Goal: Task Accomplishment & Management: Complete application form

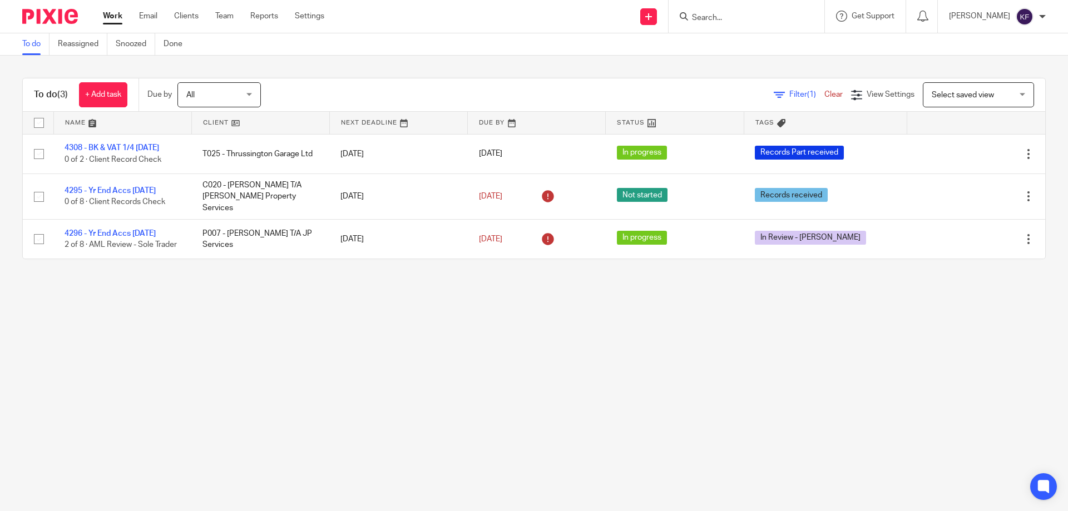
click at [600, 13] on input "Search" at bounding box center [741, 18] width 100 height 10
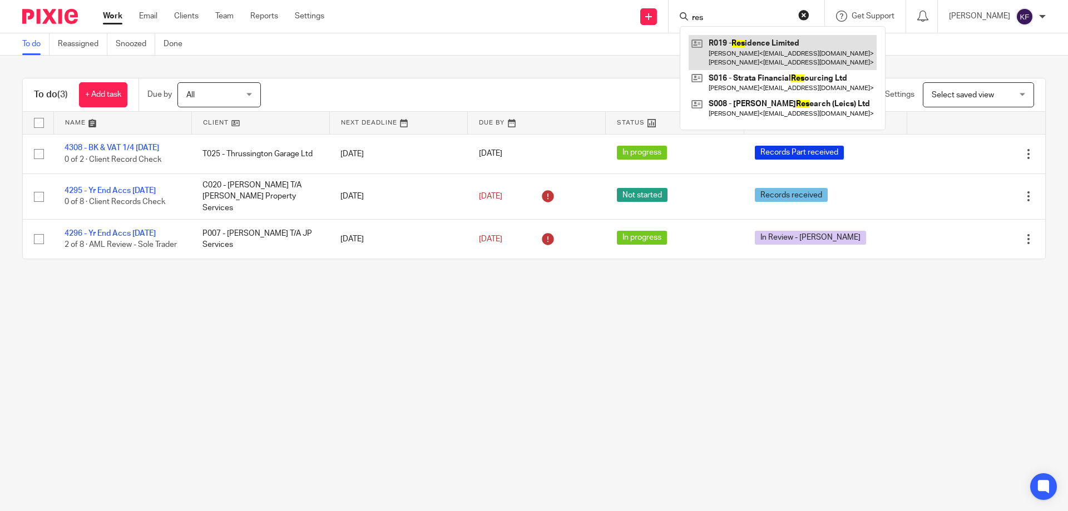
type input "res"
click at [600, 43] on link at bounding box center [783, 52] width 188 height 34
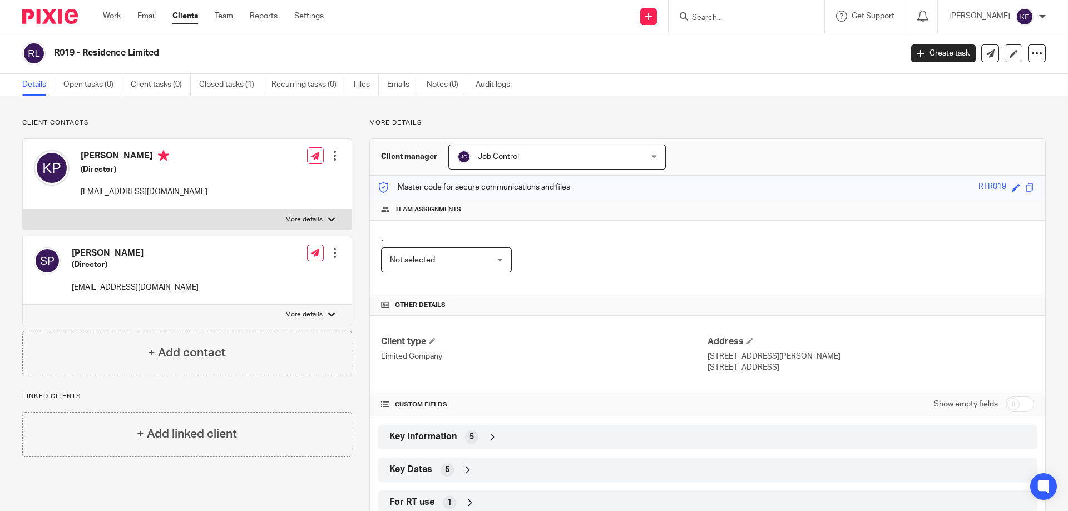
drag, startPoint x: 479, startPoint y: 442, endPoint x: 496, endPoint y: 422, distance: 26.1
click at [479, 442] on div "Key Information 5" at bounding box center [708, 437] width 642 height 19
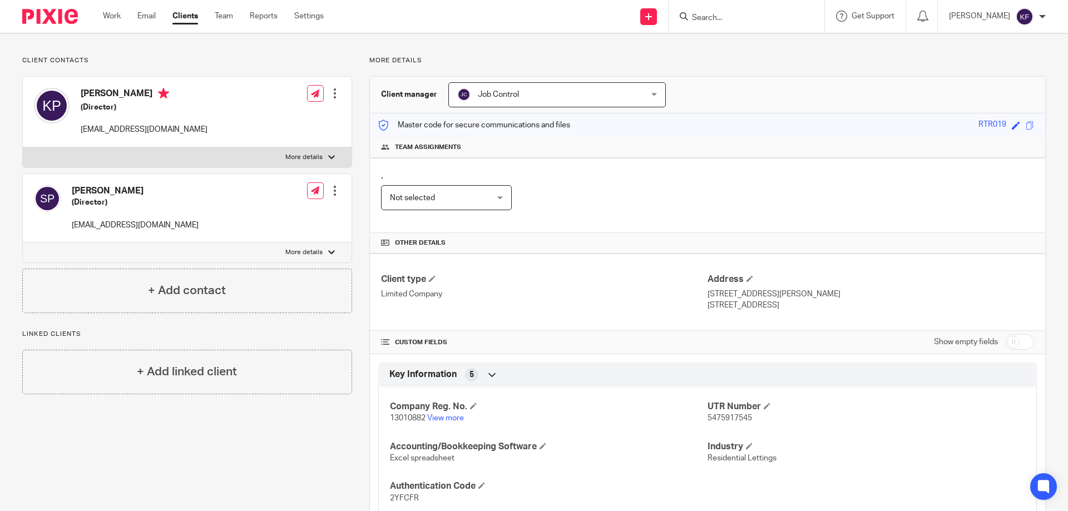
scroll to position [166, 0]
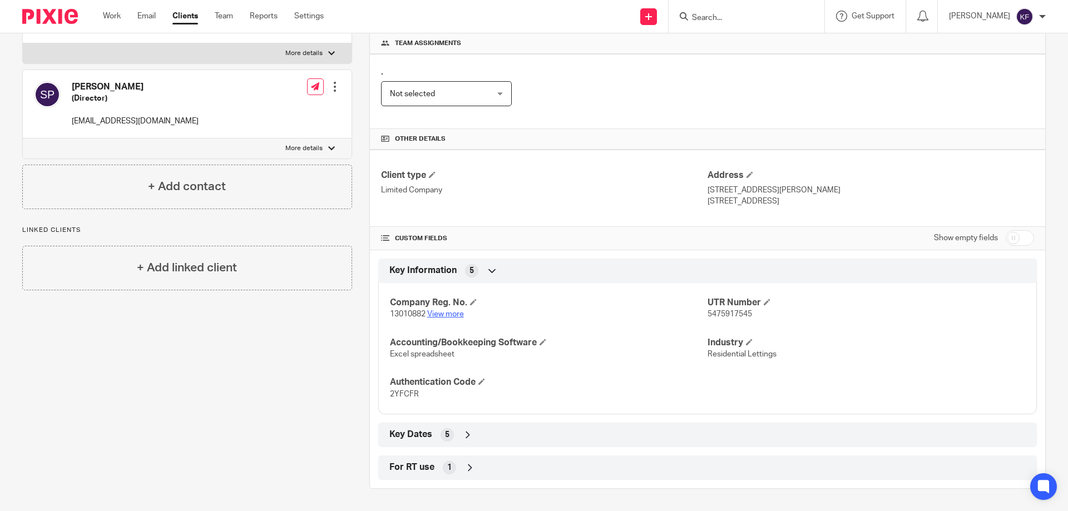
click at [448, 314] on link "View more" at bounding box center [445, 314] width 37 height 8
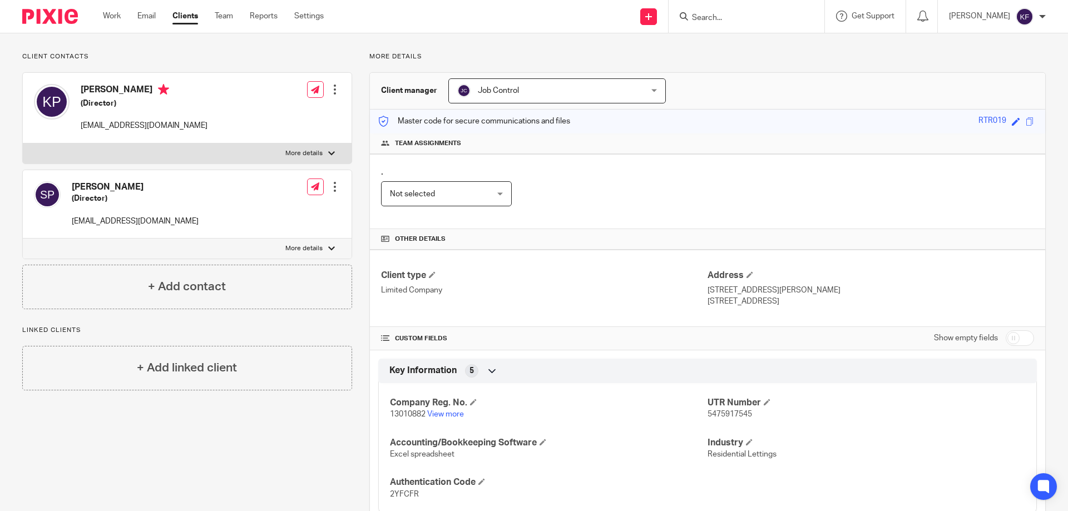
scroll to position [0, 0]
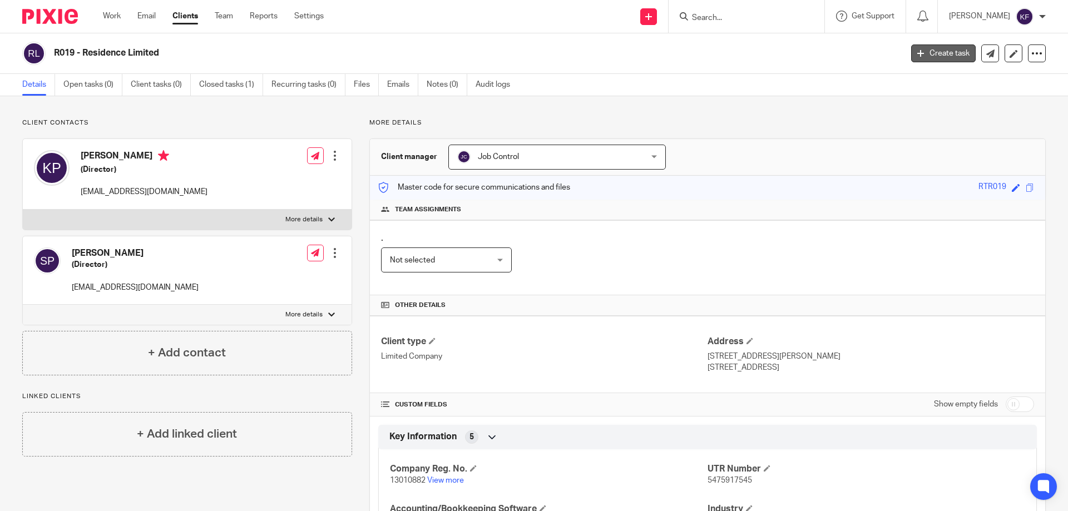
click at [930, 48] on link "Create task" at bounding box center [943, 54] width 65 height 18
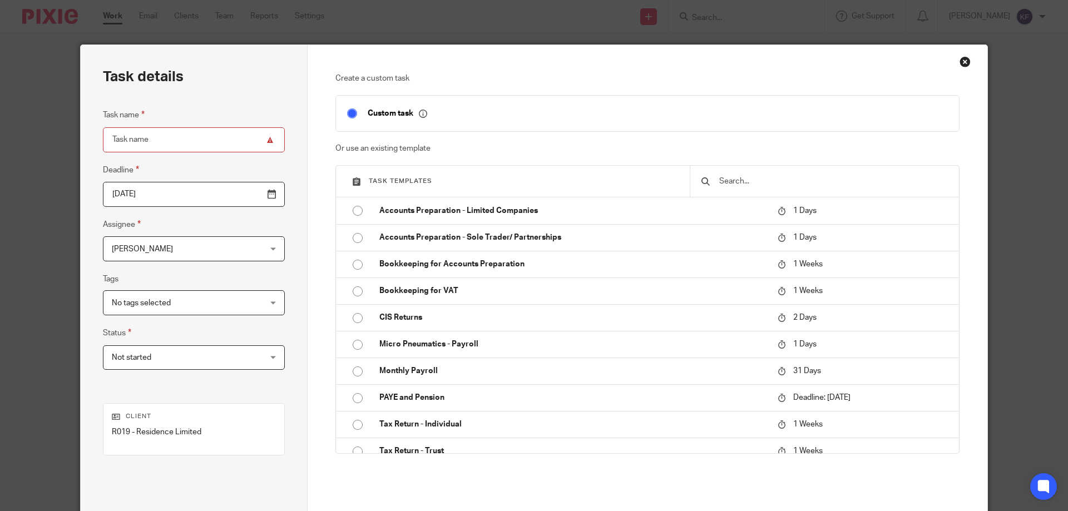
click at [130, 136] on input "Task name" at bounding box center [194, 139] width 182 height 25
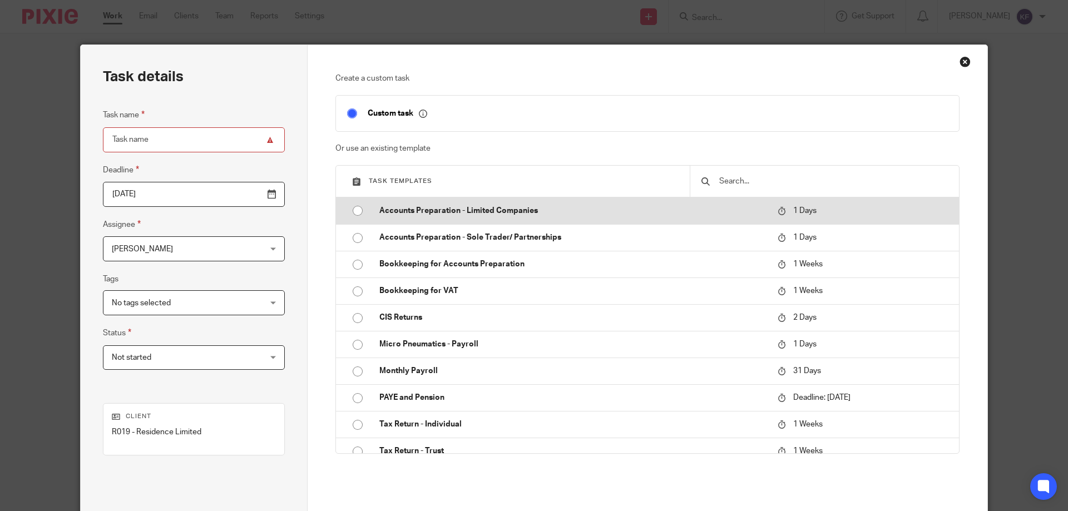
click at [454, 213] on p "Accounts Preparation - Limited Companies" at bounding box center [572, 210] width 387 height 11
type input "2025-08-19"
type input "Accounts Preparation - Limited Companies"
checkbox input "false"
radio input "true"
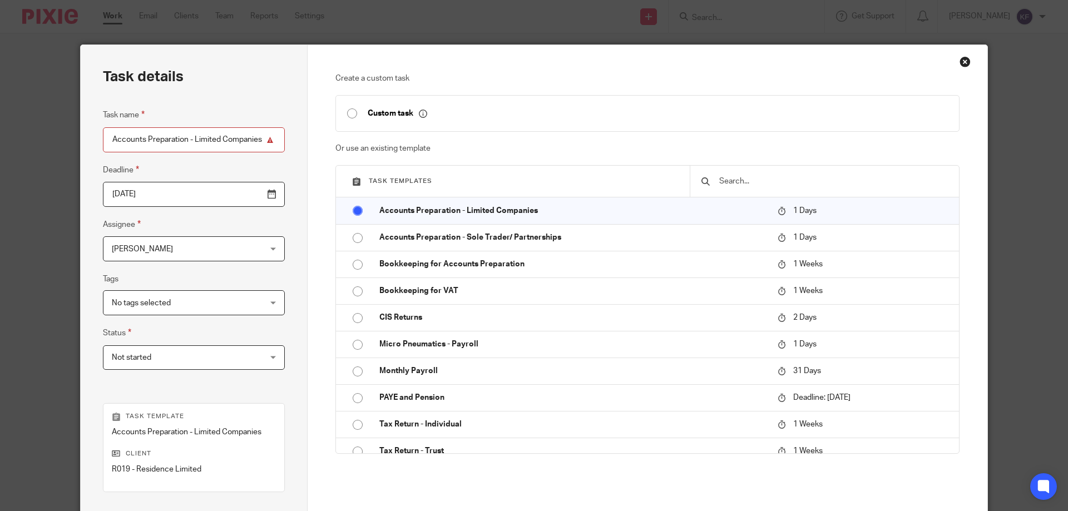
click at [176, 125] on fieldset "Task name Accounts Preparation - Limited Companies" at bounding box center [194, 129] width 182 height 43
click at [180, 140] on input "Accounts Preparation - Limited Companies" at bounding box center [194, 139] width 182 height 25
type input "4336 - Yr End Accs 30.11.24"
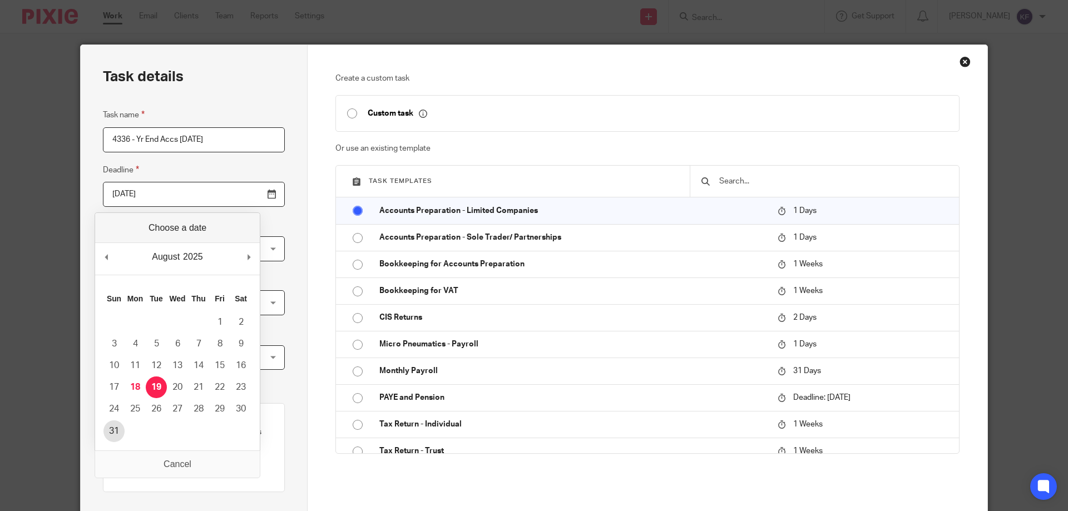
type input "2025-08-31"
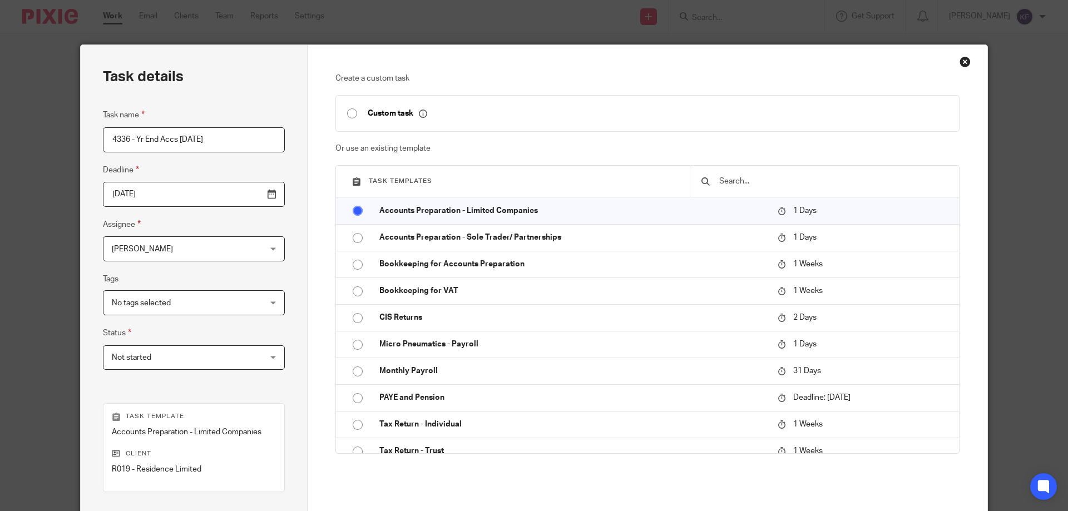
click at [230, 251] on div "Kayley Furborough Kayley Furborough" at bounding box center [194, 248] width 182 height 25
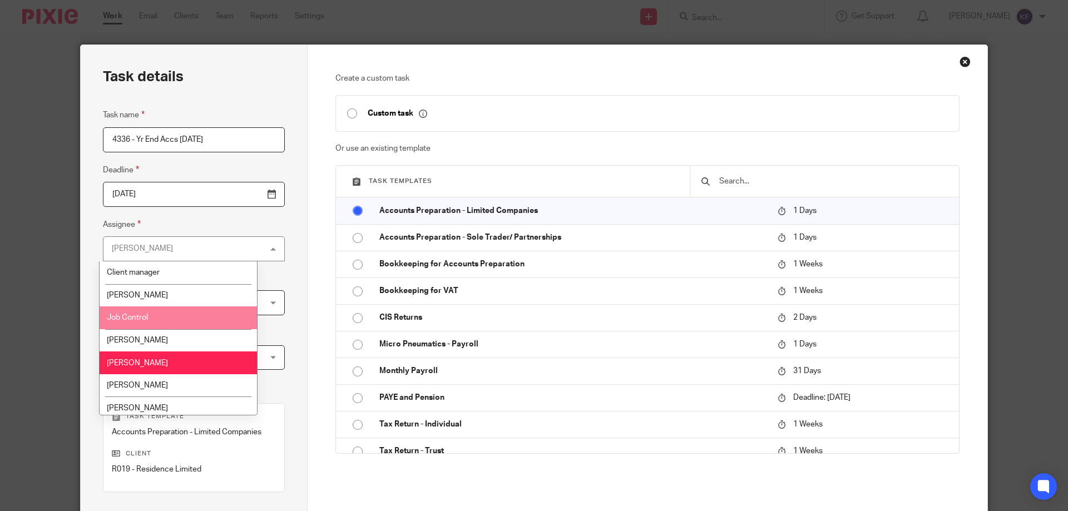
click at [214, 317] on li "Job Control" at bounding box center [178, 318] width 157 height 23
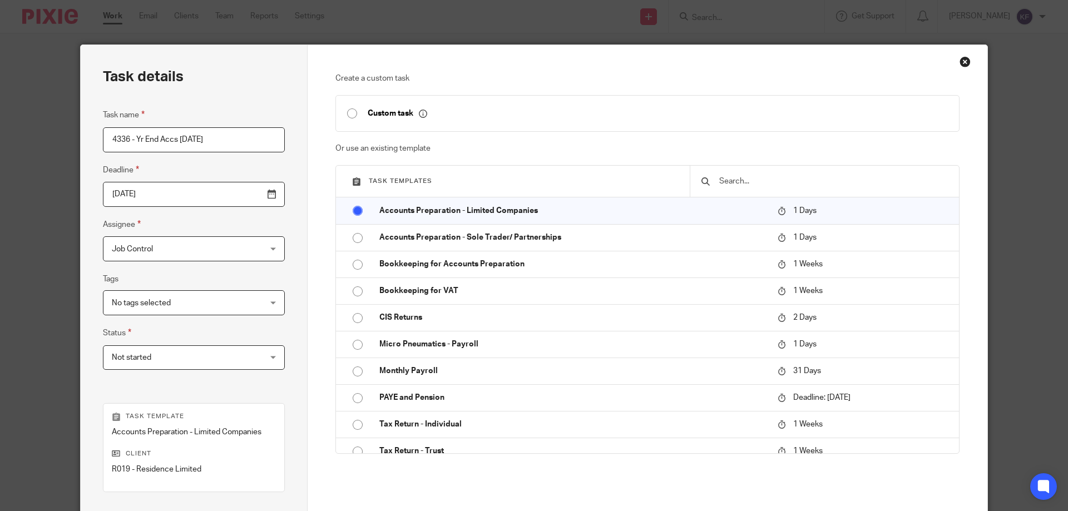
click at [197, 307] on span "No tags selected" at bounding box center [181, 302] width 138 height 23
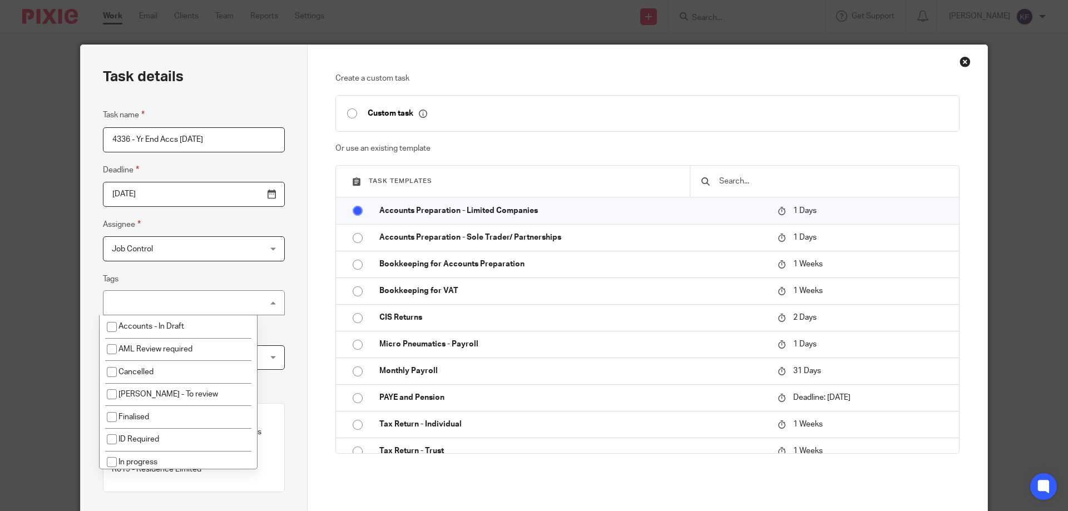
click at [198, 307] on div "No tags selected" at bounding box center [194, 302] width 182 height 25
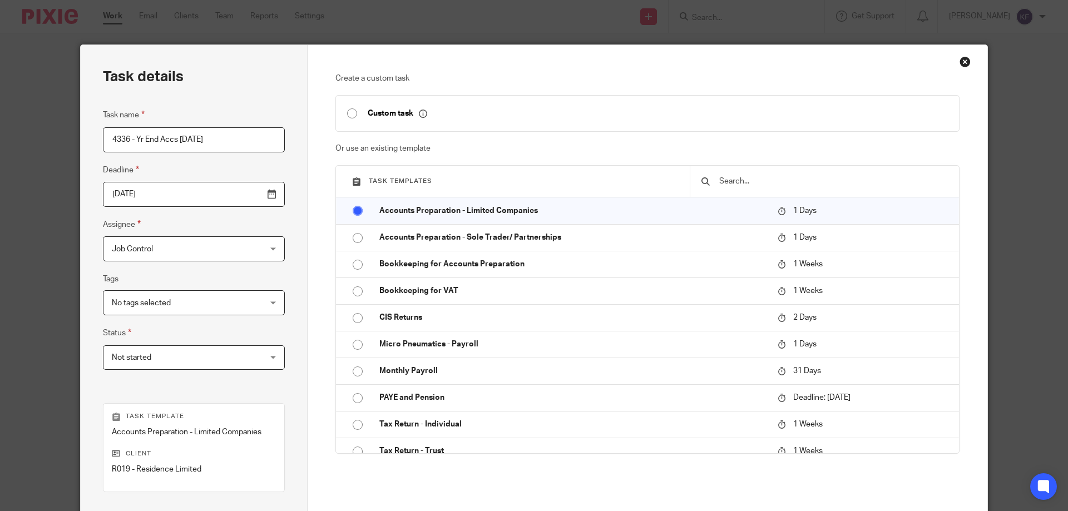
click at [189, 359] on span "Not started" at bounding box center [181, 357] width 138 height 23
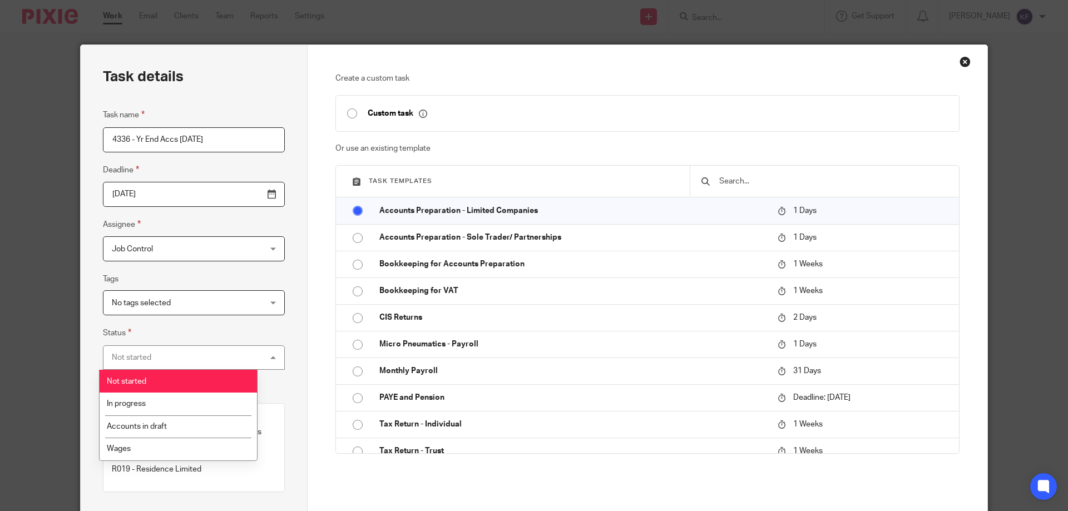
click at [188, 358] on div "Not started Not started" at bounding box center [194, 358] width 182 height 25
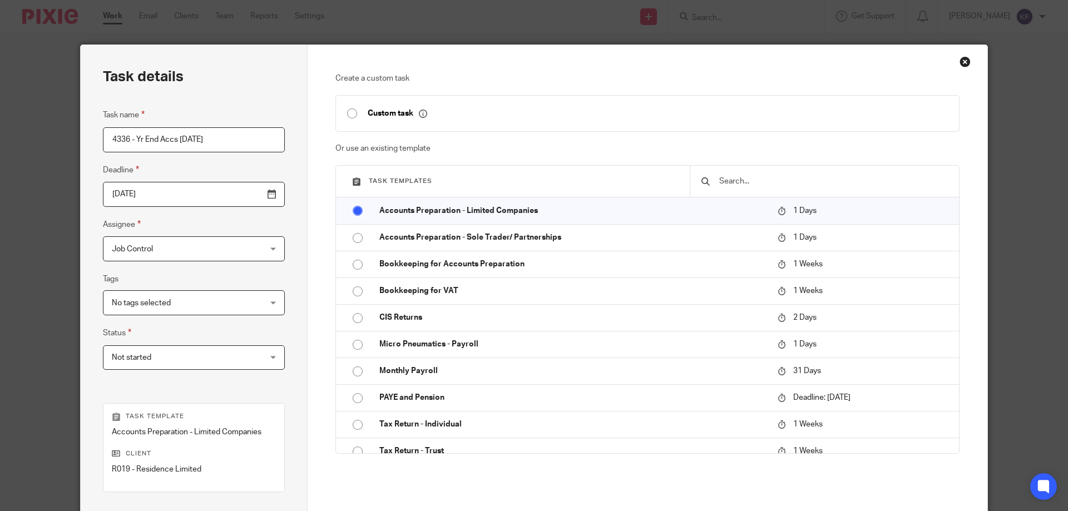
click at [189, 305] on span "No tags selected" at bounding box center [181, 302] width 138 height 23
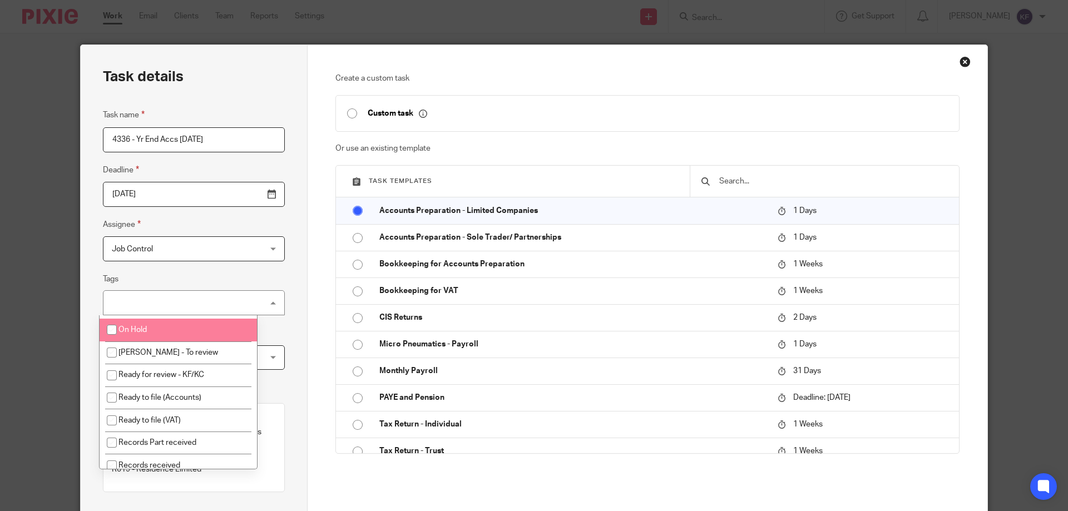
scroll to position [278, 0]
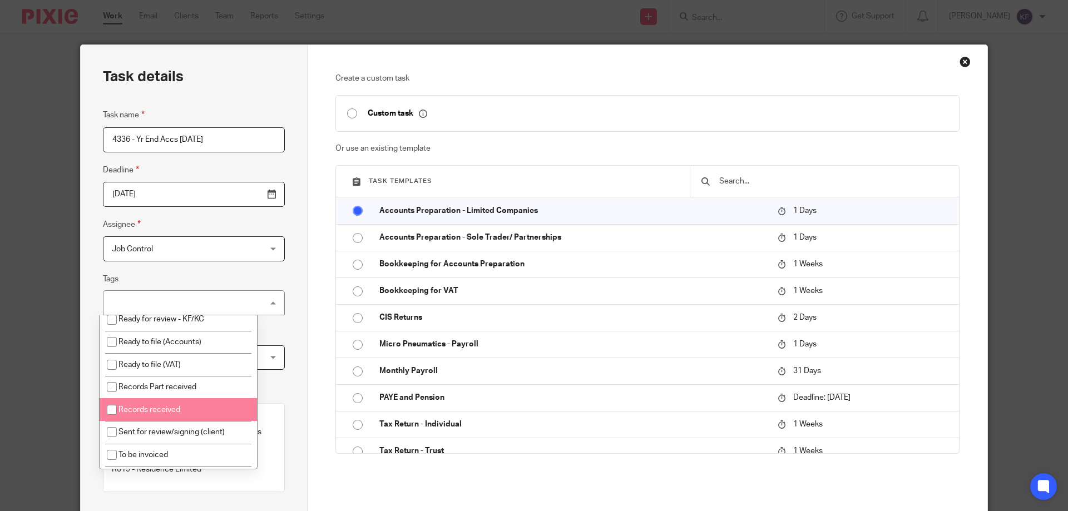
drag, startPoint x: 195, startPoint y: 406, endPoint x: 231, endPoint y: 389, distance: 39.6
click at [196, 406] on li "Records received" at bounding box center [178, 409] width 157 height 23
checkbox input "true"
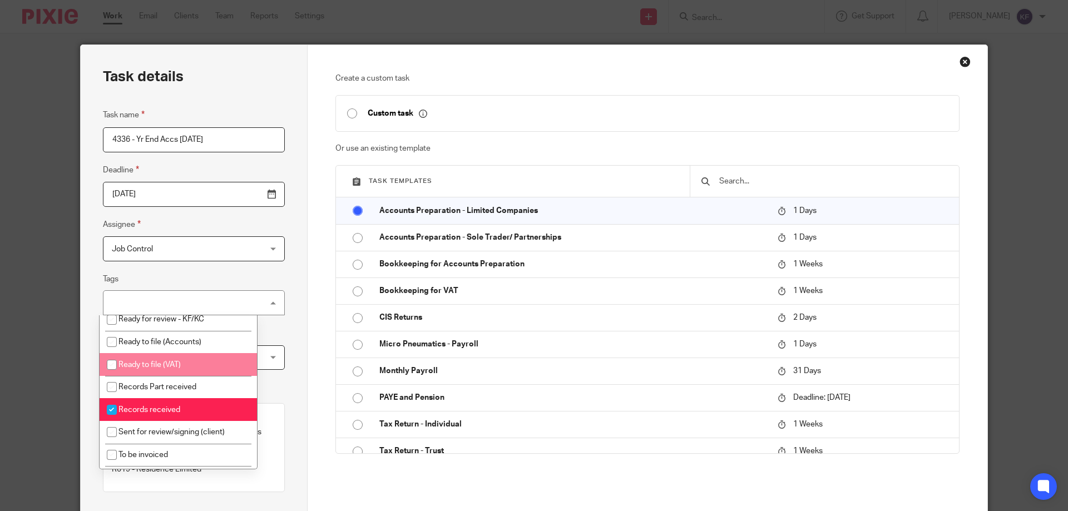
click at [300, 324] on div "Task details Task name 4336 - Yr End Accs 30.11.24 Deadline 2025-08-31 Assignee…" at bounding box center [194, 329] width 227 height 568
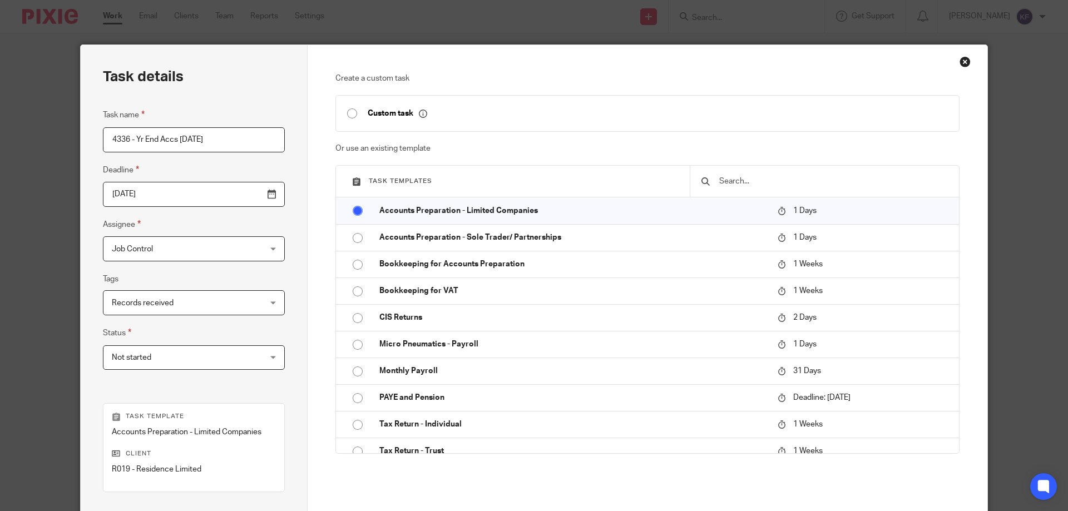
scroll to position [111, 0]
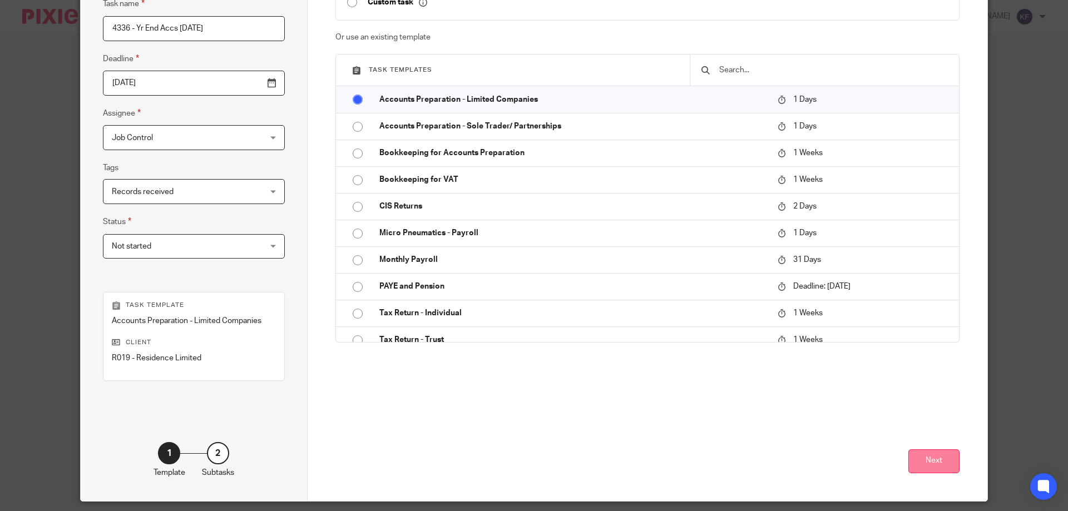
click at [935, 465] on button "Next" at bounding box center [934, 462] width 51 height 24
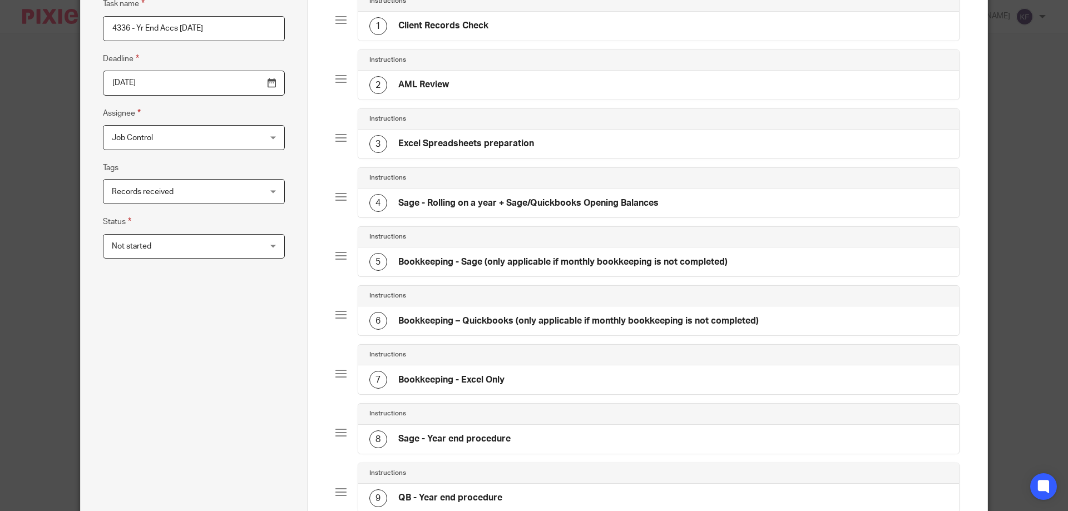
click at [472, 265] on h4 "Bookkeeping - Sage (only applicable if monthly bookkeeping is not completed)" at bounding box center [562, 262] width 329 height 12
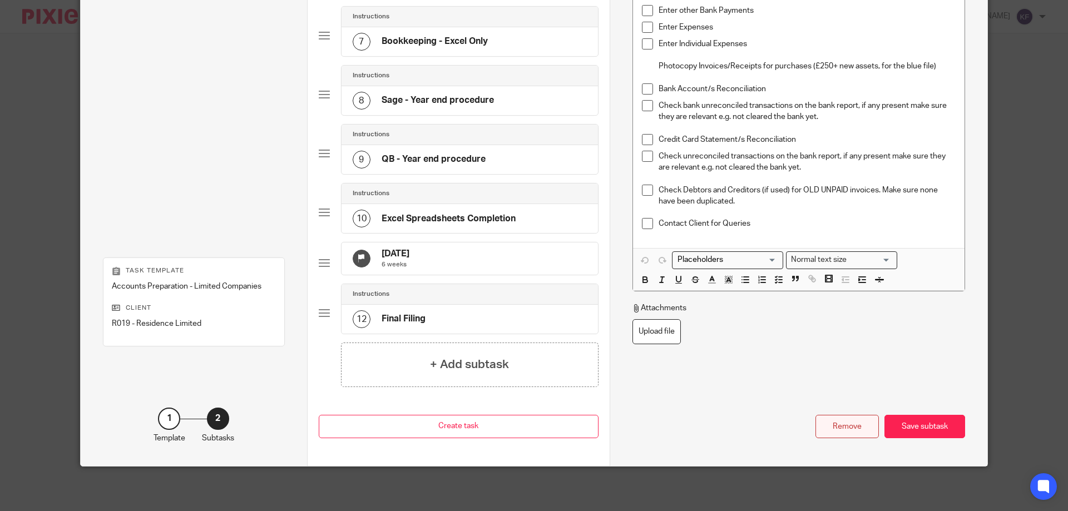
click at [842, 432] on div "Remove" at bounding box center [847, 427] width 63 height 24
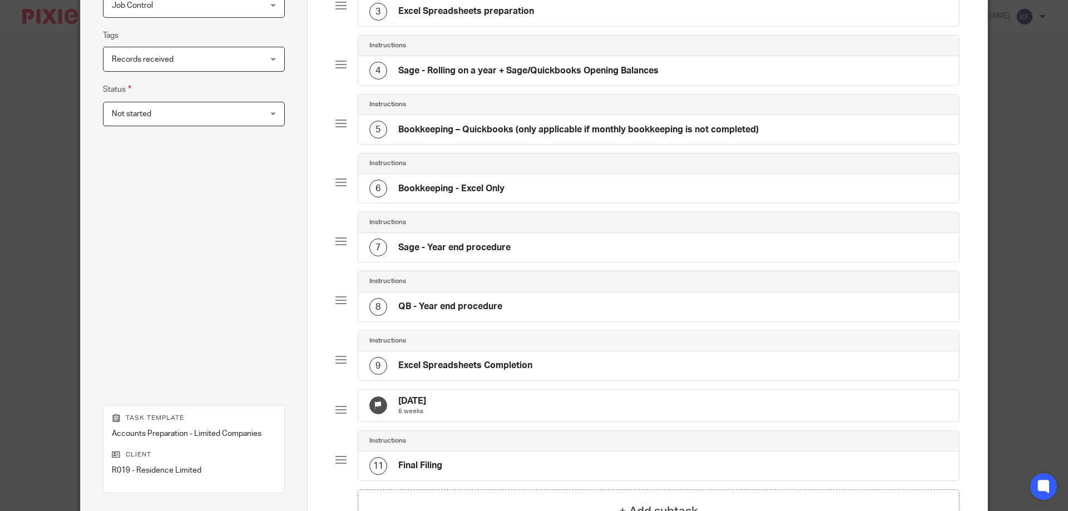
scroll to position [233, 0]
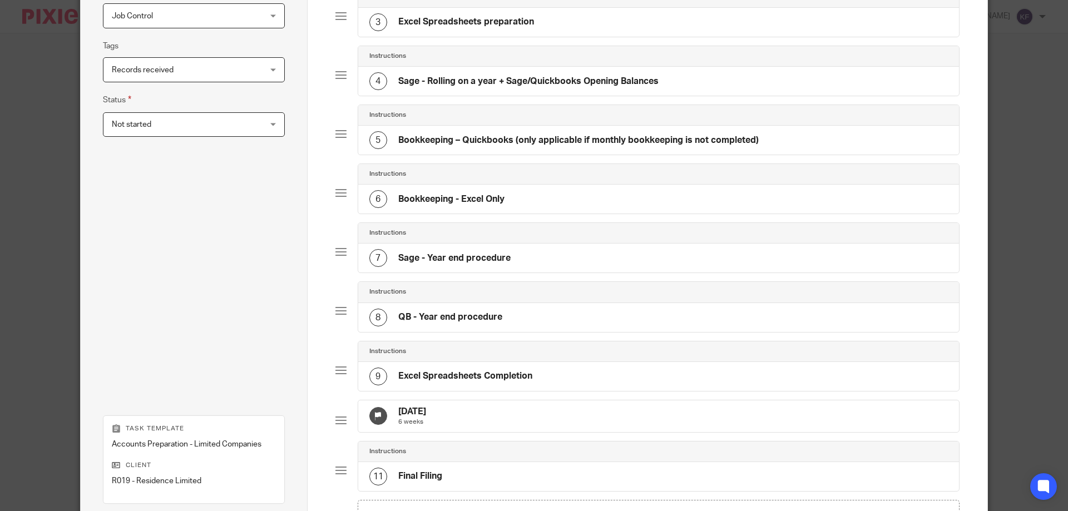
click at [514, 140] on h4 "Bookkeeping – Quickbooks (only applicable if monthly bookkeeping is not complet…" at bounding box center [578, 141] width 361 height 12
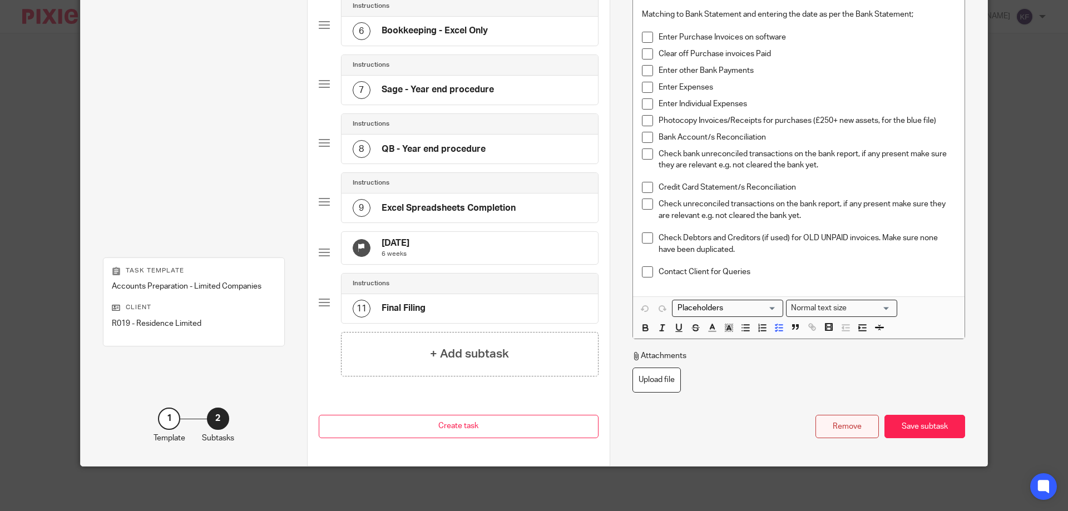
click at [838, 428] on div "Remove" at bounding box center [847, 427] width 63 height 24
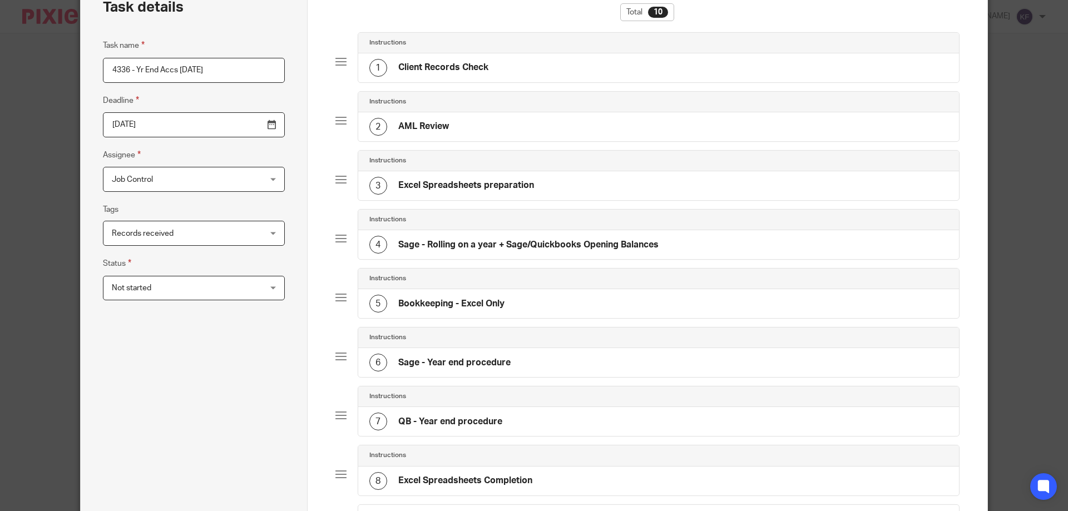
scroll to position [63, 0]
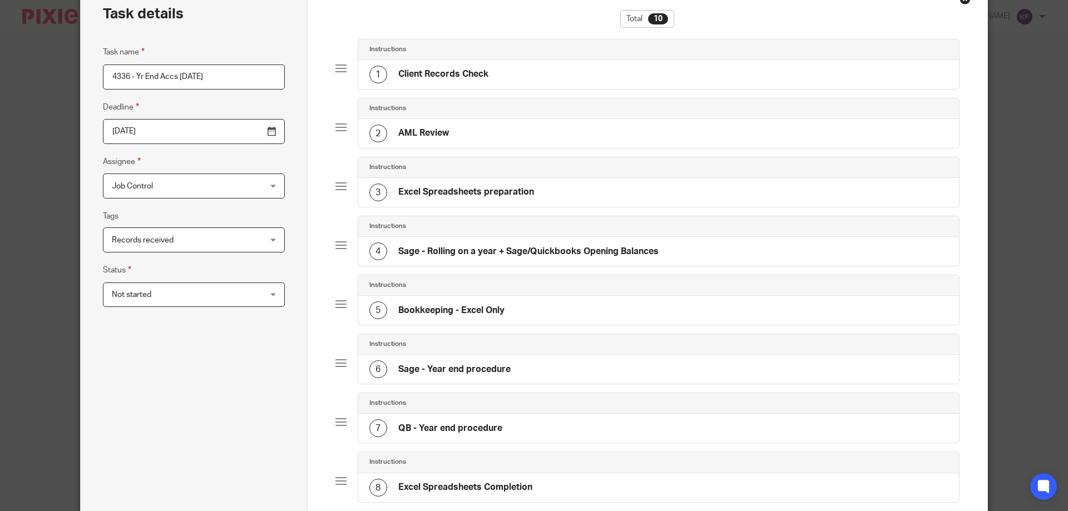
click at [526, 315] on div "5 Bookkeeping - Excel Only" at bounding box center [658, 310] width 601 height 29
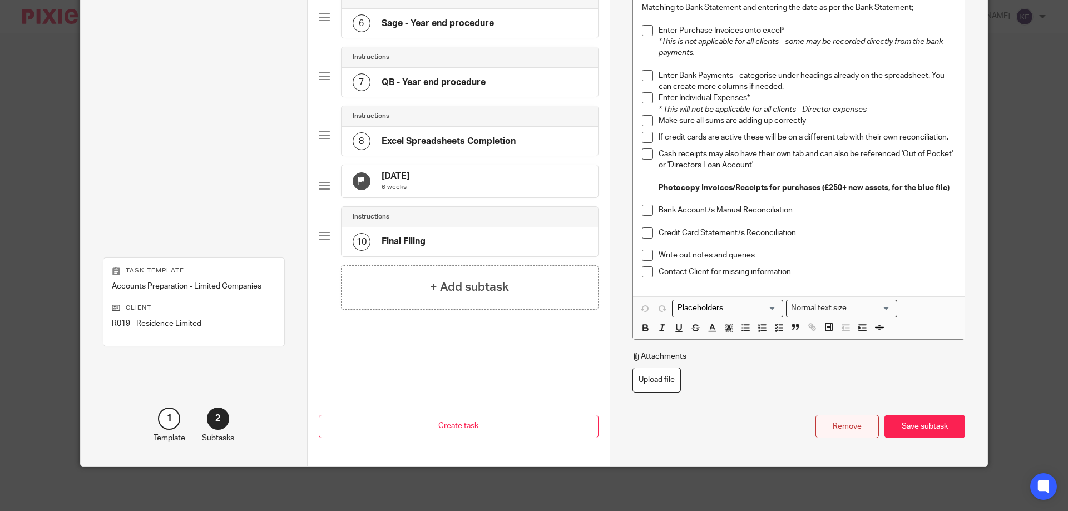
click at [835, 431] on div "Remove" at bounding box center [847, 427] width 63 height 24
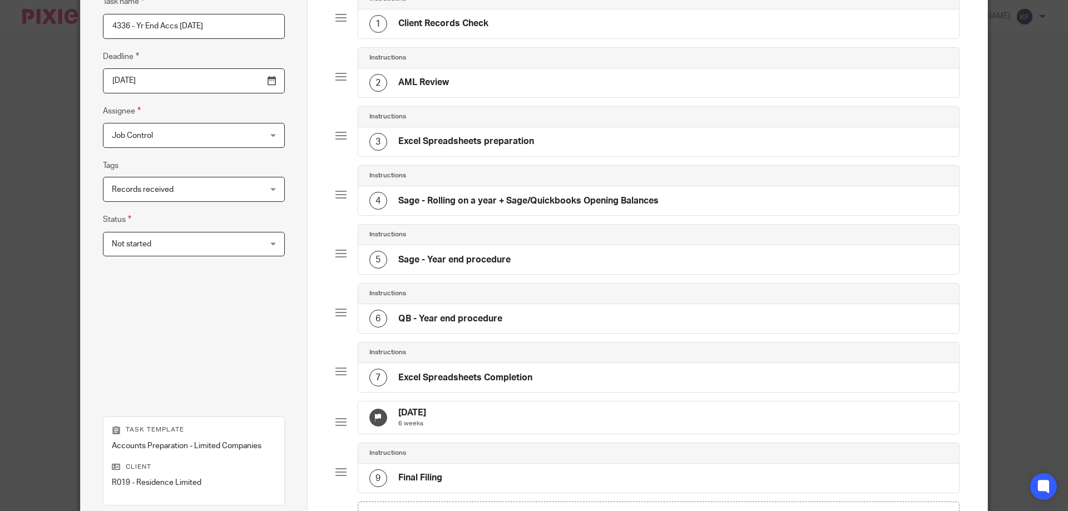
scroll to position [60, 0]
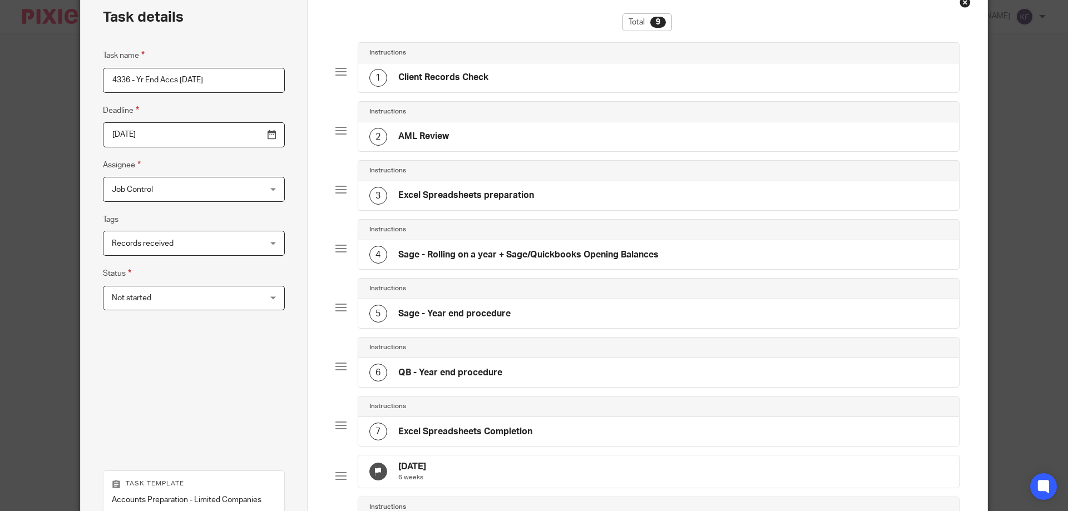
click at [507, 375] on div "6 QB - Year end procedure" at bounding box center [658, 372] width 601 height 29
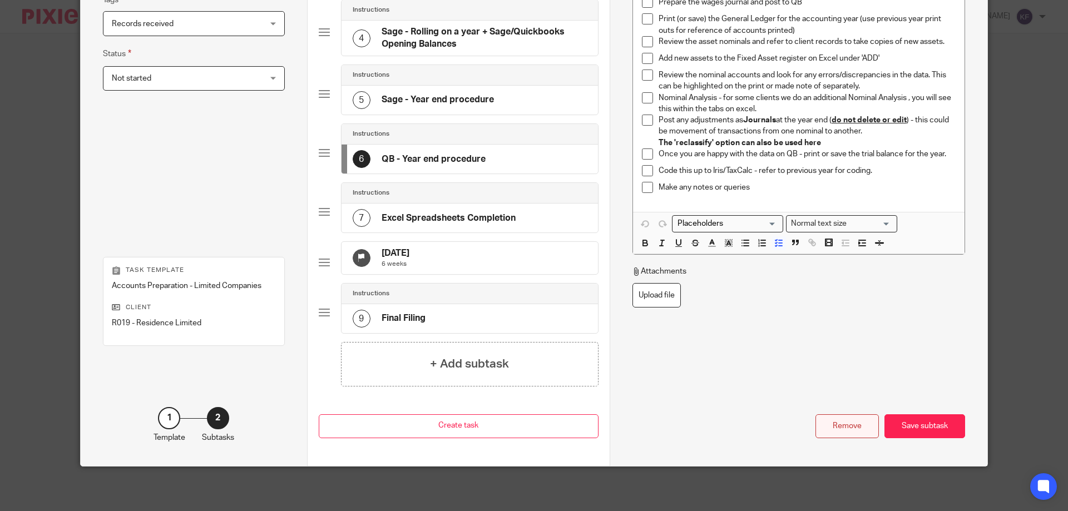
click at [833, 436] on div "Remove" at bounding box center [847, 427] width 63 height 24
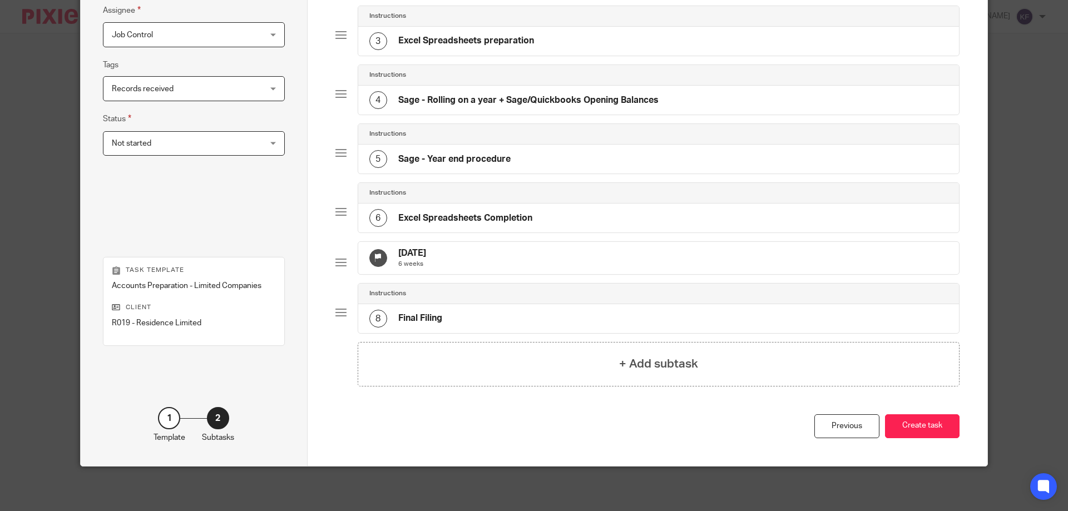
click at [527, 213] on h4 "Excel Spreadsheets Completion" at bounding box center [465, 219] width 134 height 12
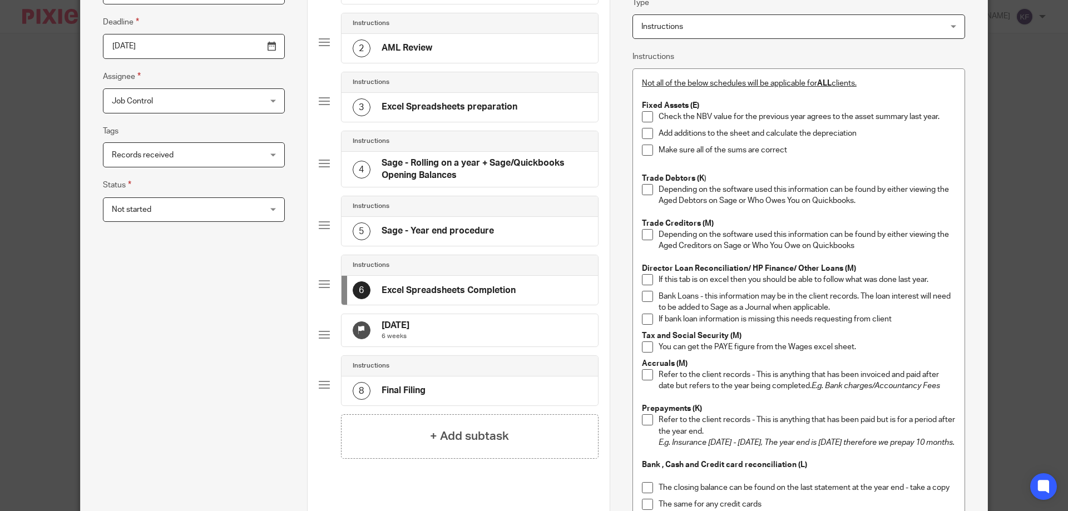
scroll to position [121, 0]
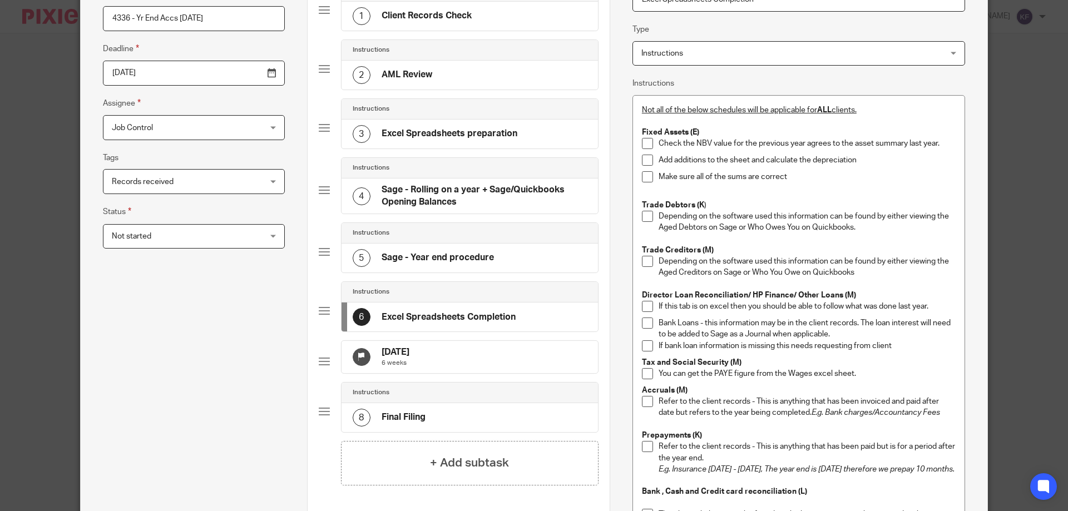
click at [514, 251] on div "5 Sage - Year end procedure" at bounding box center [470, 258] width 256 height 29
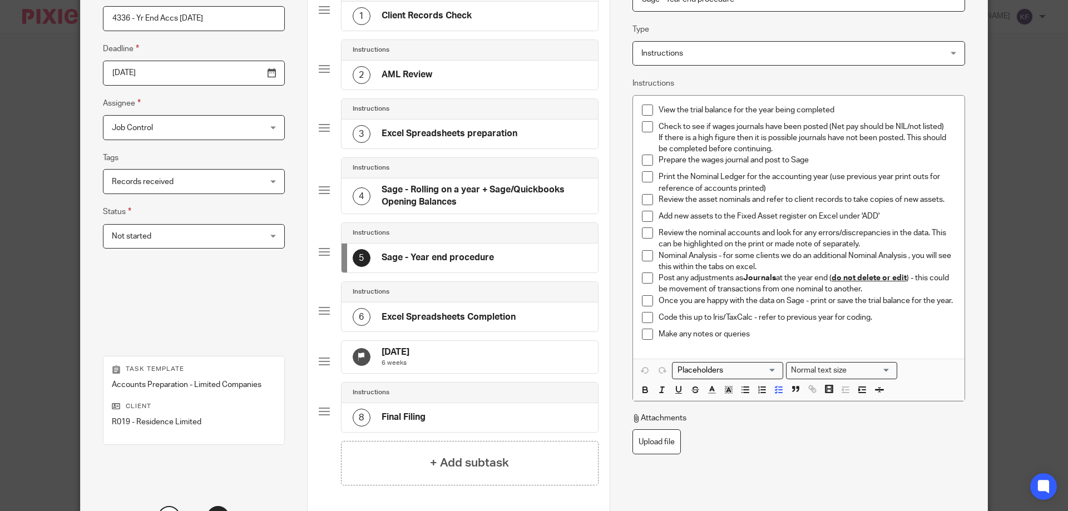
click at [499, 207] on h4 "Sage - Rolling on a year + Sage/Quickbooks Opening Balances" at bounding box center [484, 196] width 205 height 24
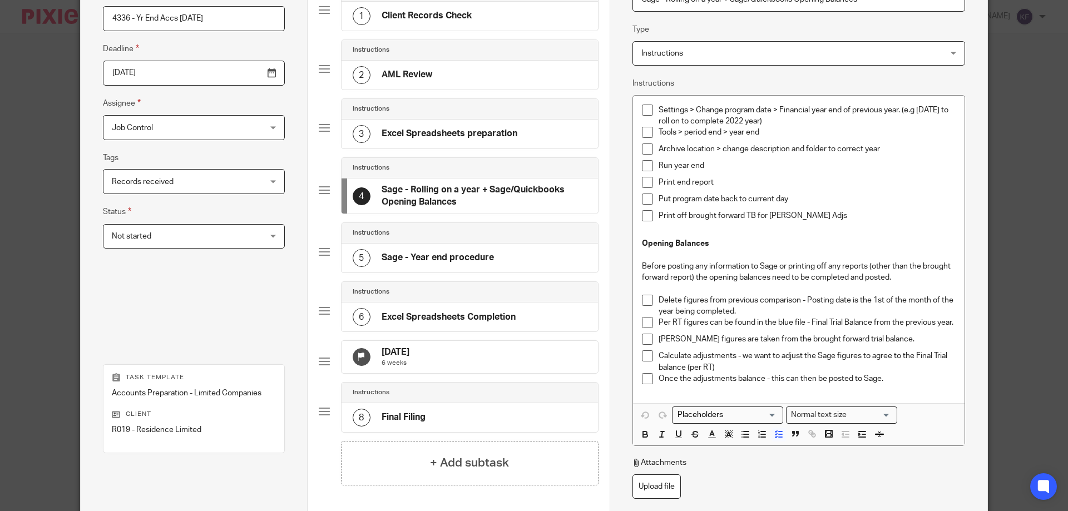
click at [448, 129] on h4 "Excel Spreadsheets preparation" at bounding box center [450, 134] width 136 height 12
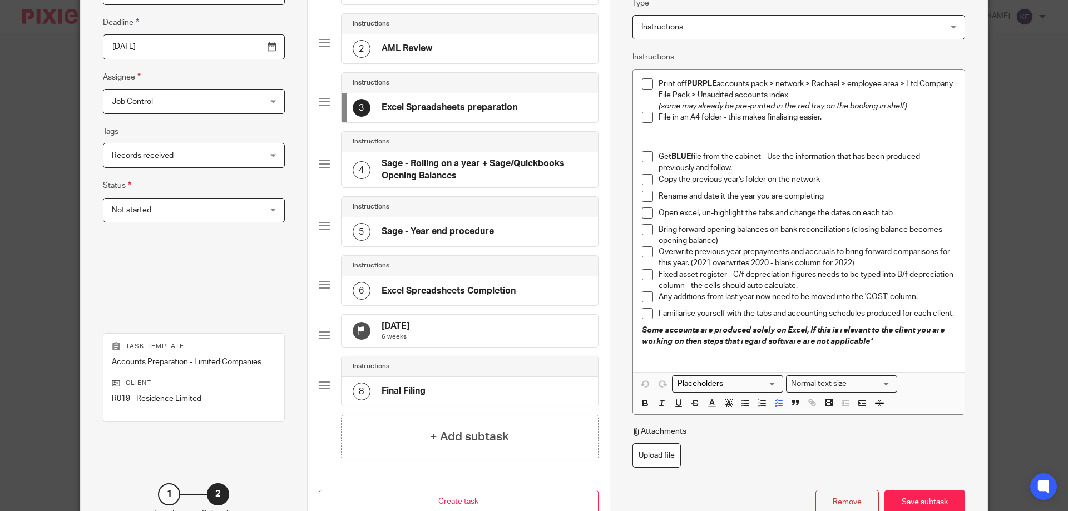
scroll to position [167, 0]
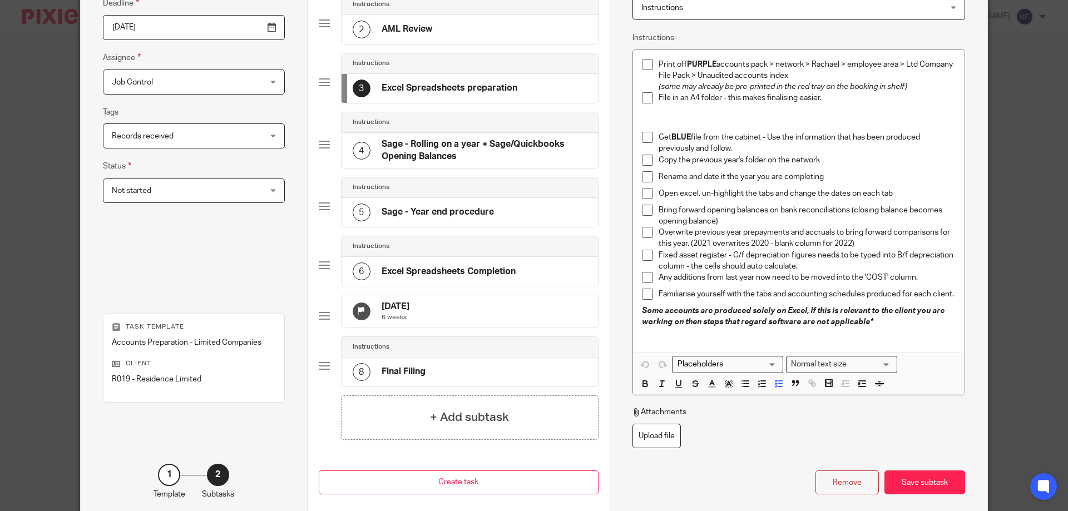
click at [443, 314] on div "29 Sep 2025 6 weeks" at bounding box center [470, 311] width 256 height 32
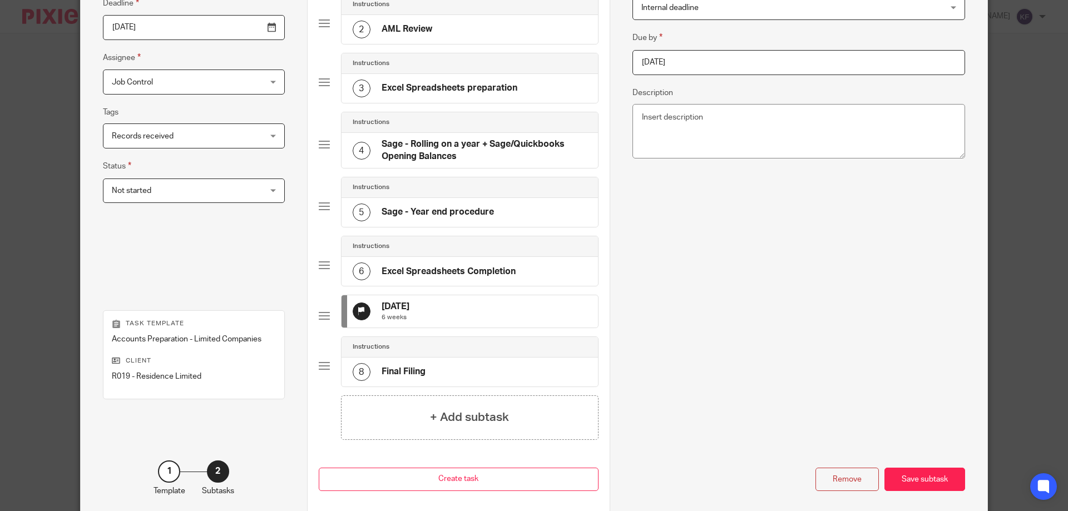
scroll to position [111, 0]
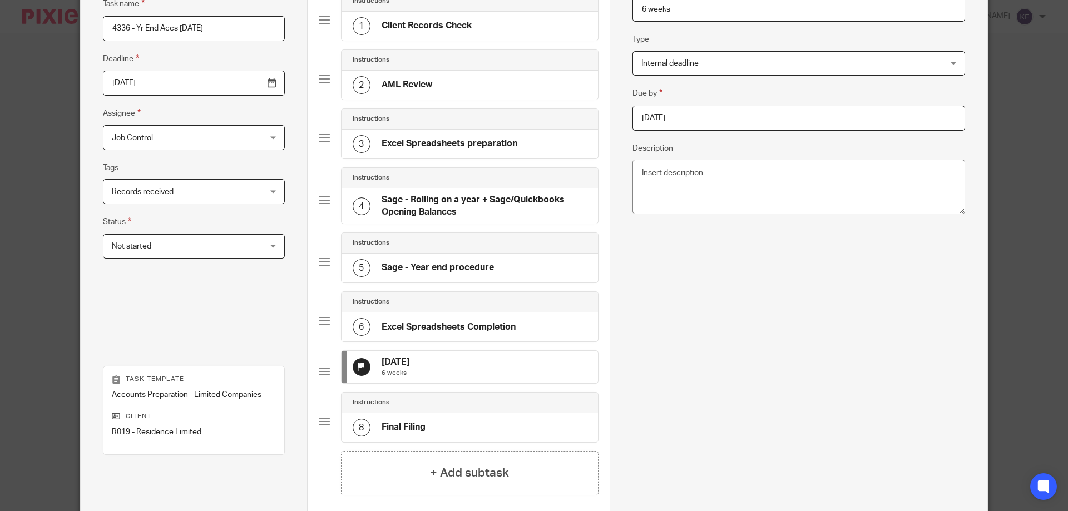
click at [694, 119] on input "2025-09-29" at bounding box center [799, 118] width 333 height 25
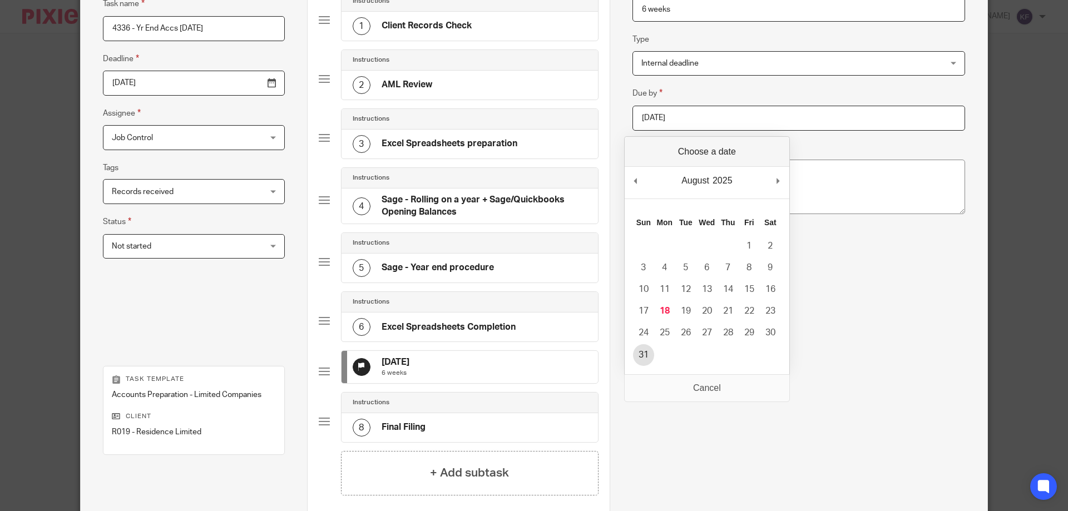
type input "2025-08-31"
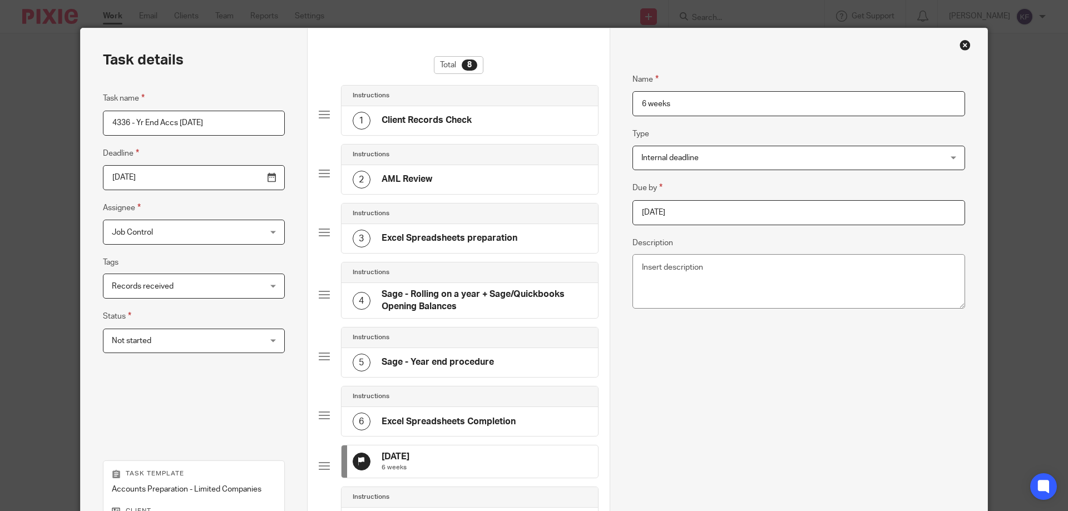
scroll to position [0, 0]
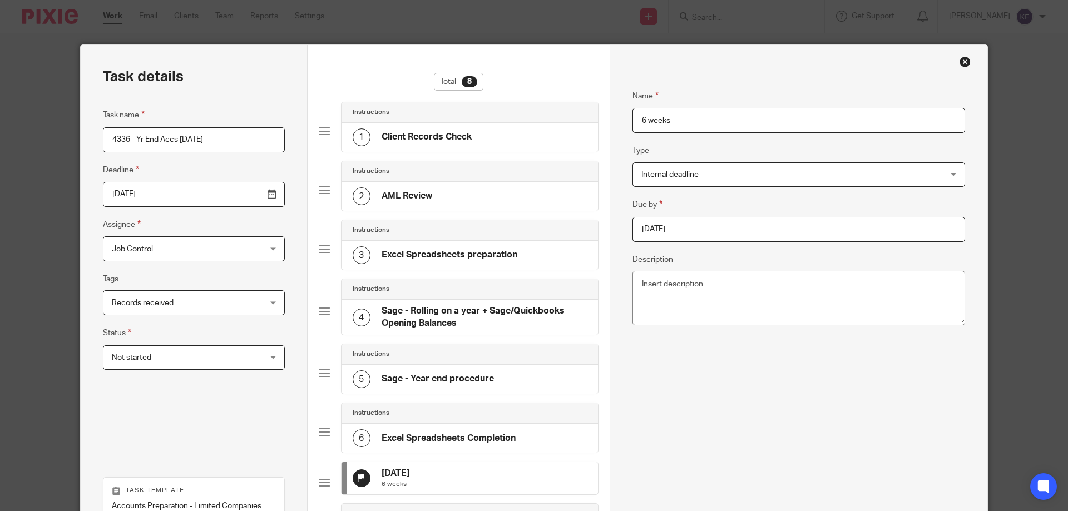
drag, startPoint x: 673, startPoint y: 121, endPoint x: 610, endPoint y: 116, distance: 63.0
click at [610, 116] on div "Name Client Records Check Type Instructions Instructions Instructions Send auto…" at bounding box center [799, 365] width 378 height 641
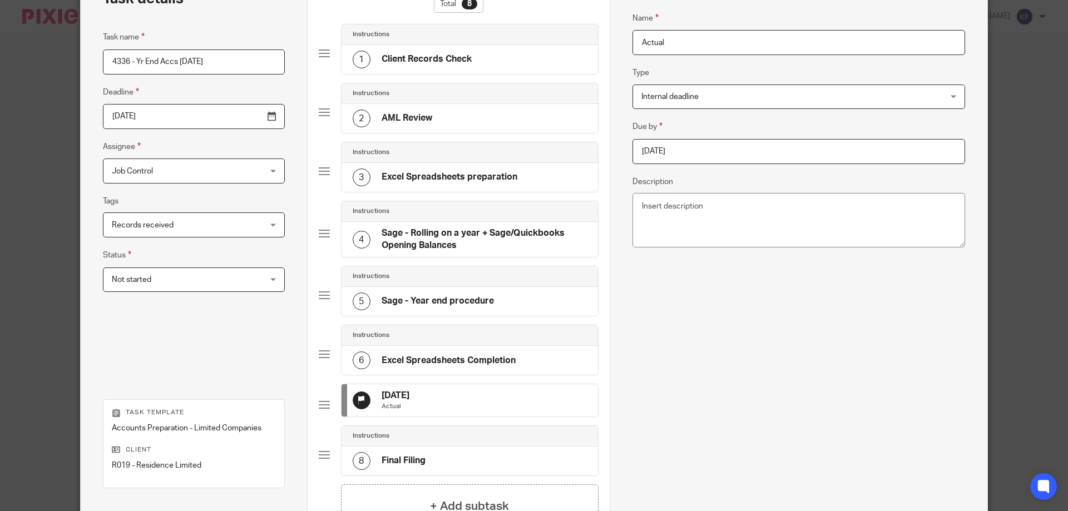
scroll to position [223, 0]
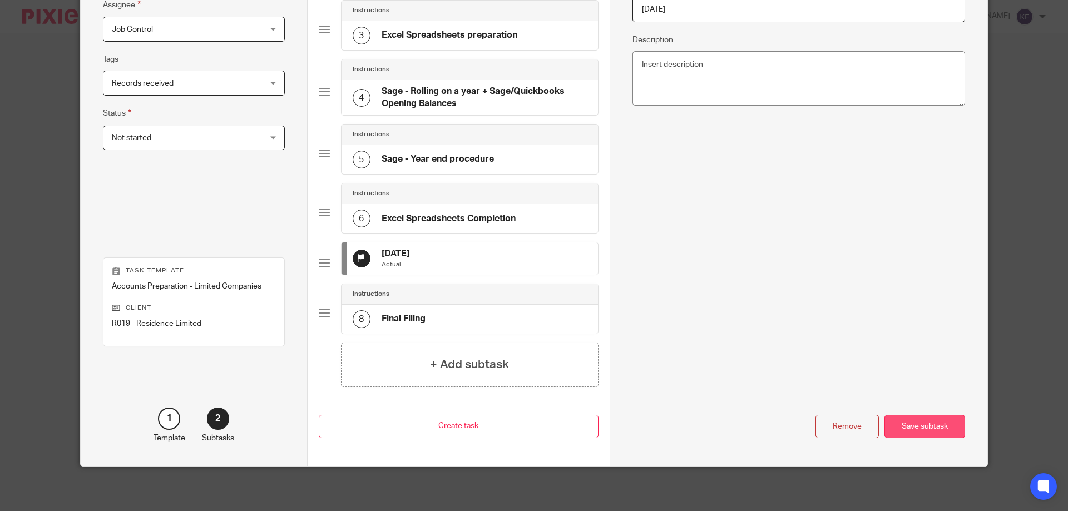
type input "Actual"
click at [926, 433] on div "Save subtask" at bounding box center [925, 427] width 81 height 24
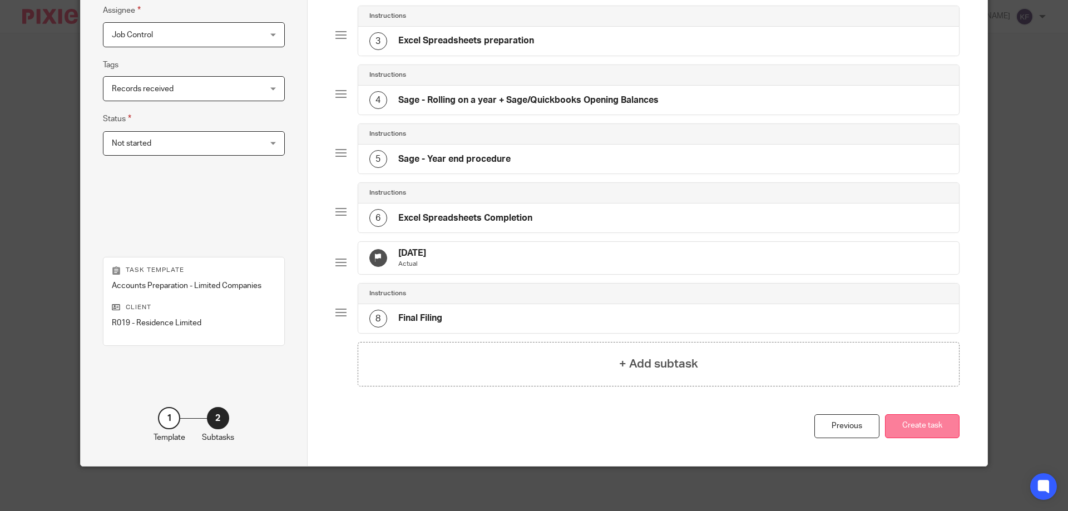
click at [924, 431] on button "Create task" at bounding box center [922, 427] width 75 height 24
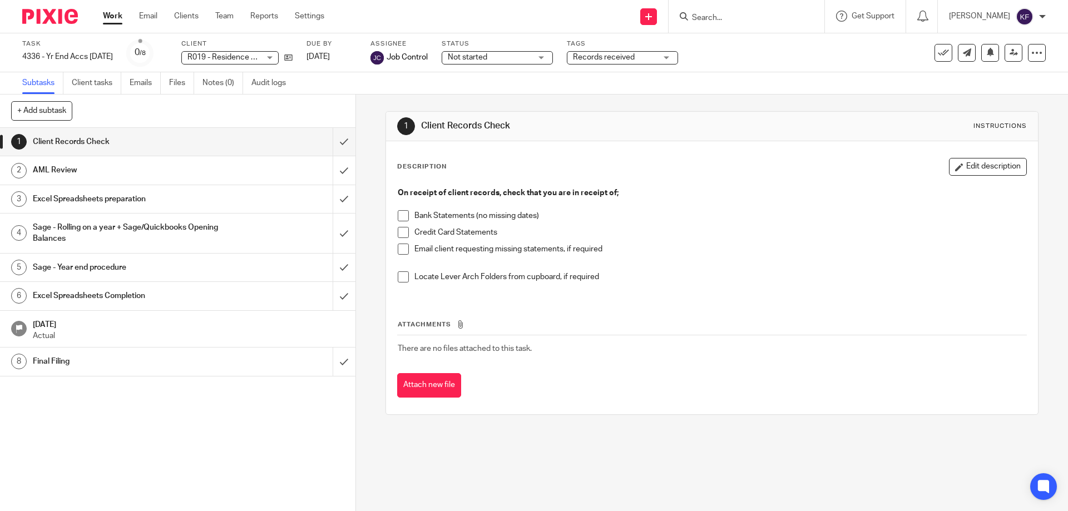
click at [45, 20] on img at bounding box center [50, 16] width 56 height 15
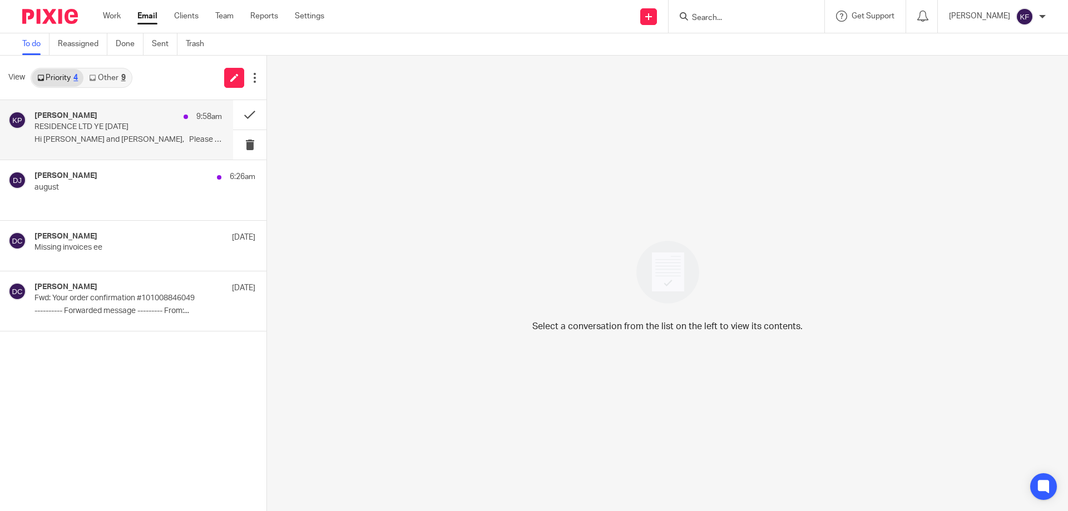
click at [159, 146] on div "Kam Powar 9:58am RESIDENCE LTD YE NOV 2024 Hi Rachael and Kayley, Please can..." at bounding box center [128, 129] width 188 height 37
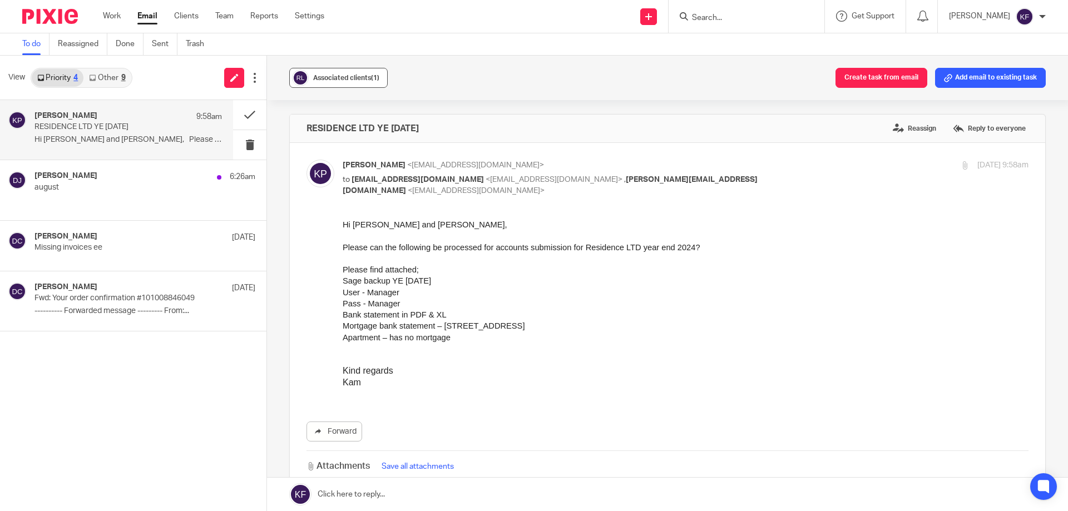
click at [343, 78] on span "Associated clients (1)" at bounding box center [346, 78] width 66 height 7
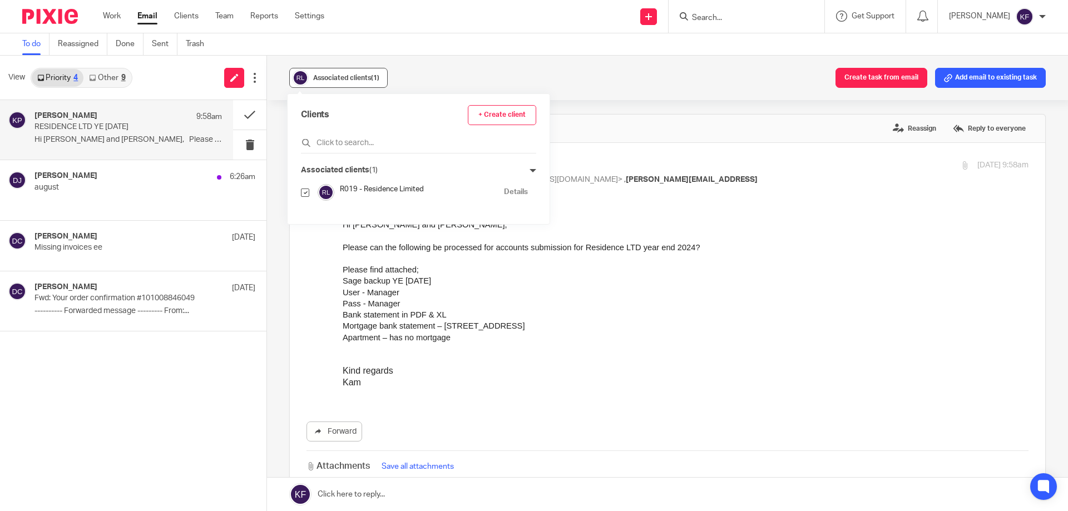
click at [343, 78] on span "Associated clients (1)" at bounding box center [346, 78] width 66 height 7
click at [251, 114] on button at bounding box center [249, 114] width 33 height 29
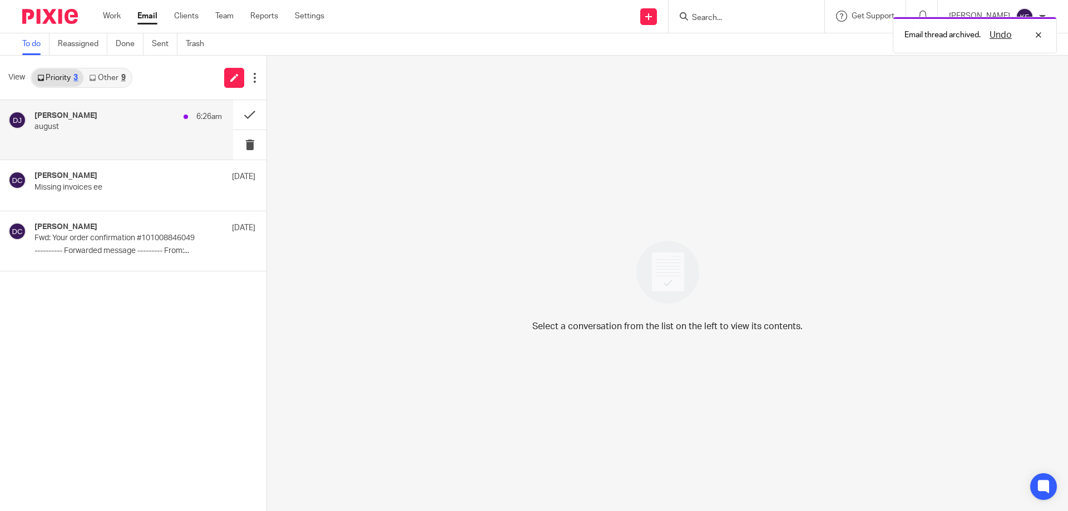
click at [146, 139] on p at bounding box center [128, 139] width 188 height 9
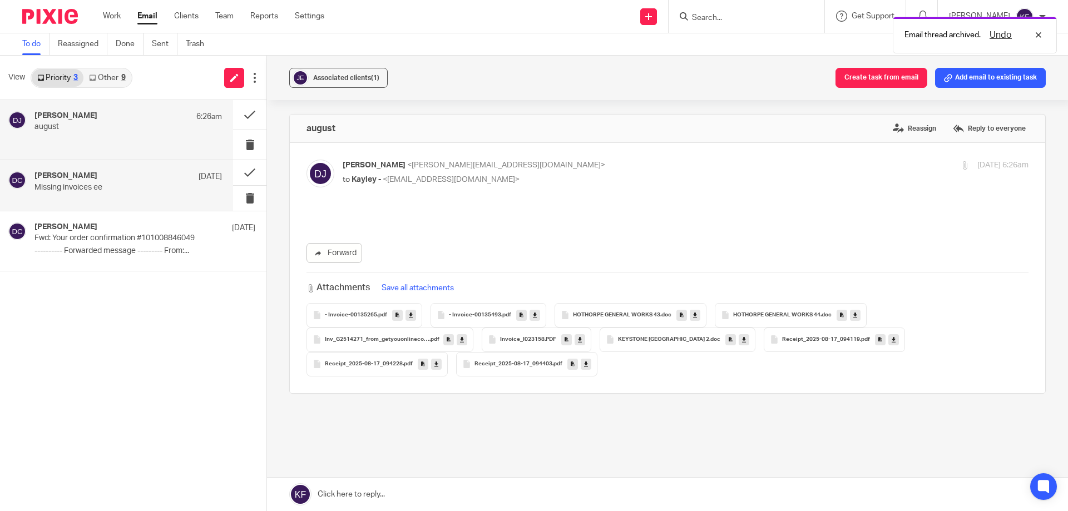
drag, startPoint x: 124, startPoint y: 188, endPoint x: 129, endPoint y: 170, distance: 18.4
click at [125, 187] on p "Missing invoices ee" at bounding box center [109, 187] width 150 height 9
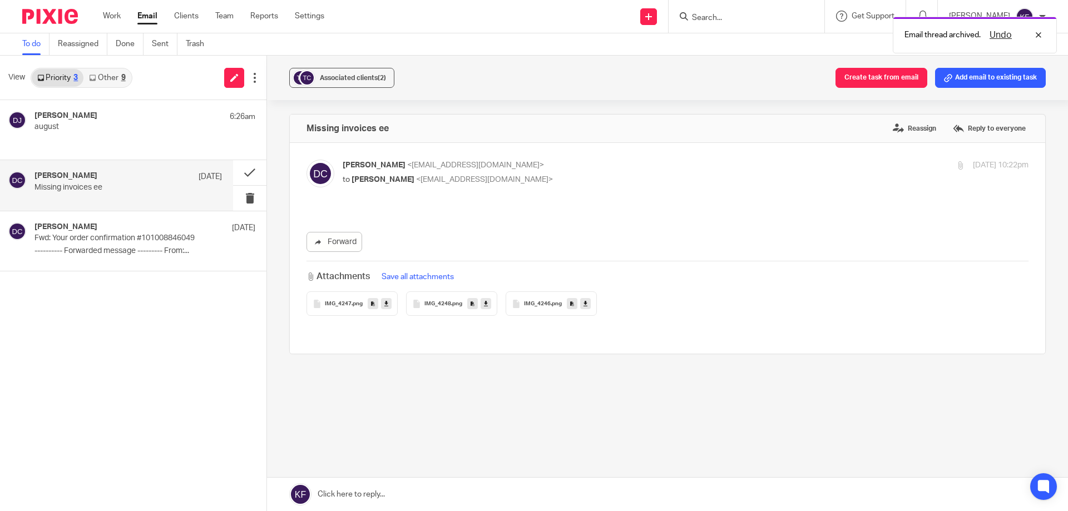
click at [115, 78] on link "Other 9" at bounding box center [106, 78] width 47 height 18
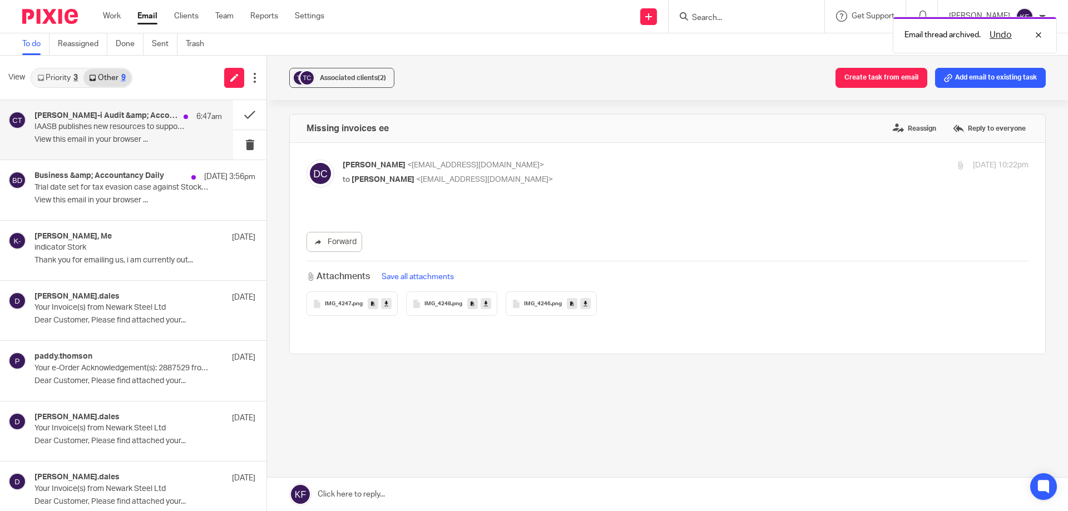
click at [145, 117] on h4 "Croner-i Audit &amp; Accounting Today" at bounding box center [106, 115] width 144 height 9
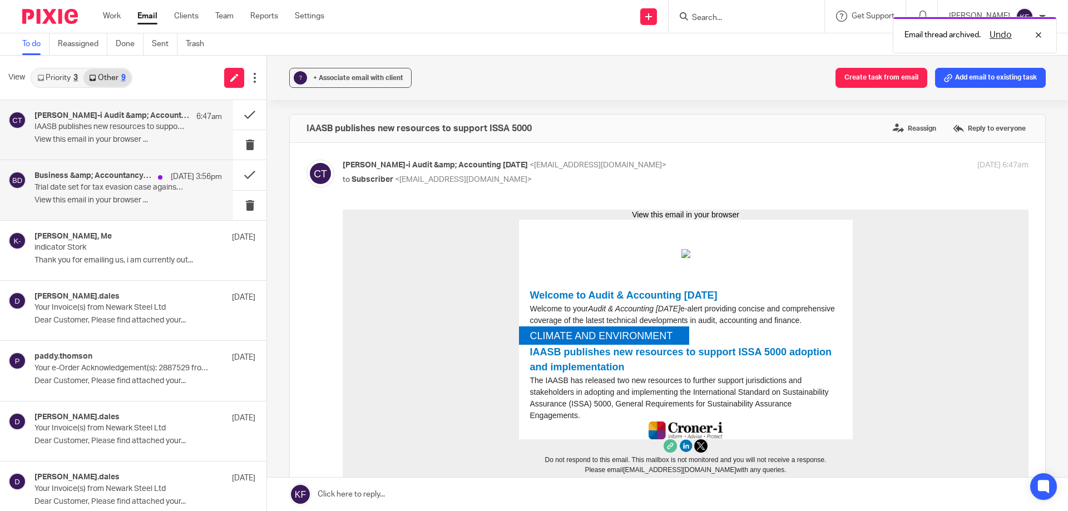
click at [135, 178] on h4 "Business &amp; Accountancy Daily" at bounding box center [93, 175] width 118 height 9
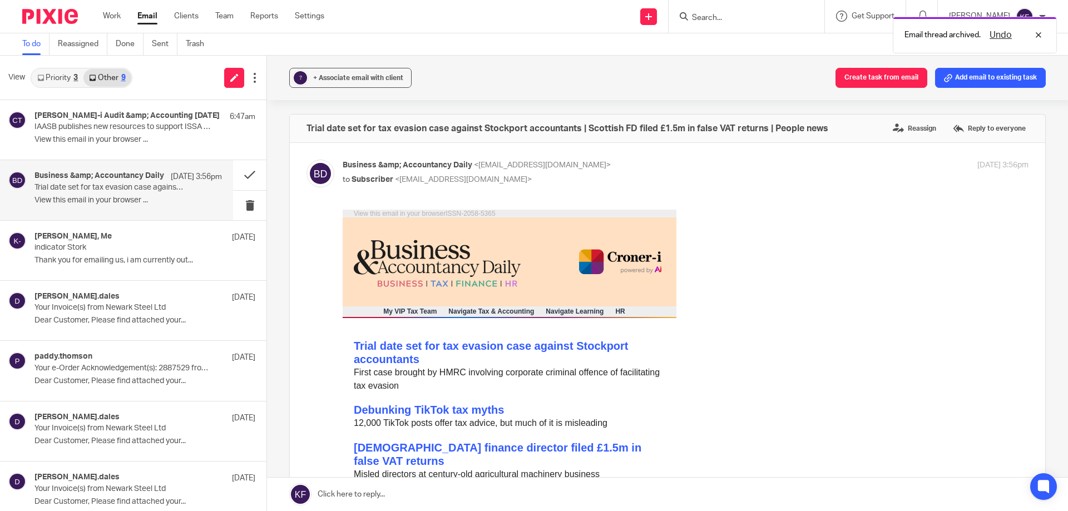
drag, startPoint x: 151, startPoint y: 240, endPoint x: 167, endPoint y: 204, distance: 39.6
click at [151, 240] on div "sarah townsend, Me 1 Aug" at bounding box center [144, 237] width 221 height 11
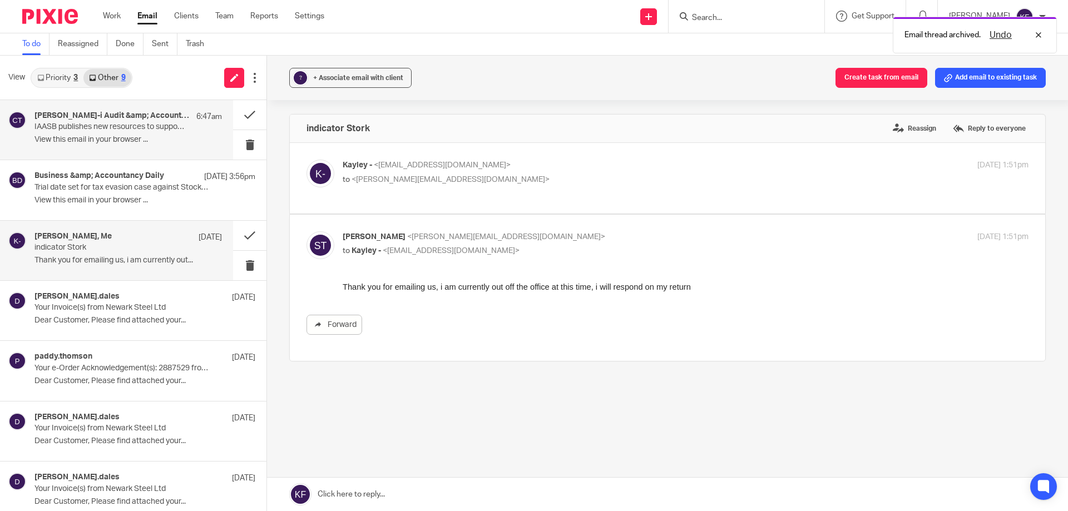
click at [145, 122] on div "Croner-i Audit &amp; Accounting Today 6:47am" at bounding box center [128, 116] width 188 height 11
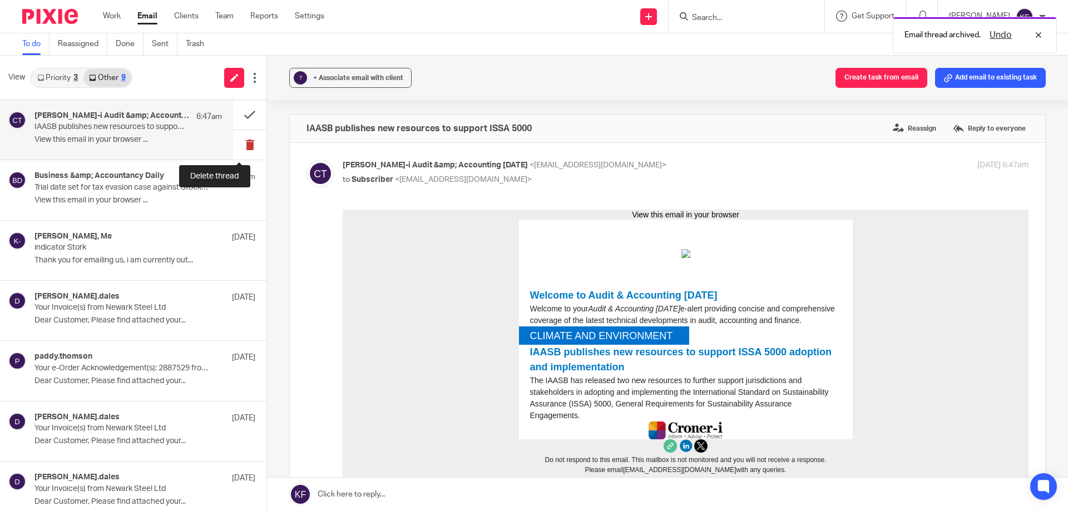
click at [253, 140] on button at bounding box center [249, 144] width 33 height 29
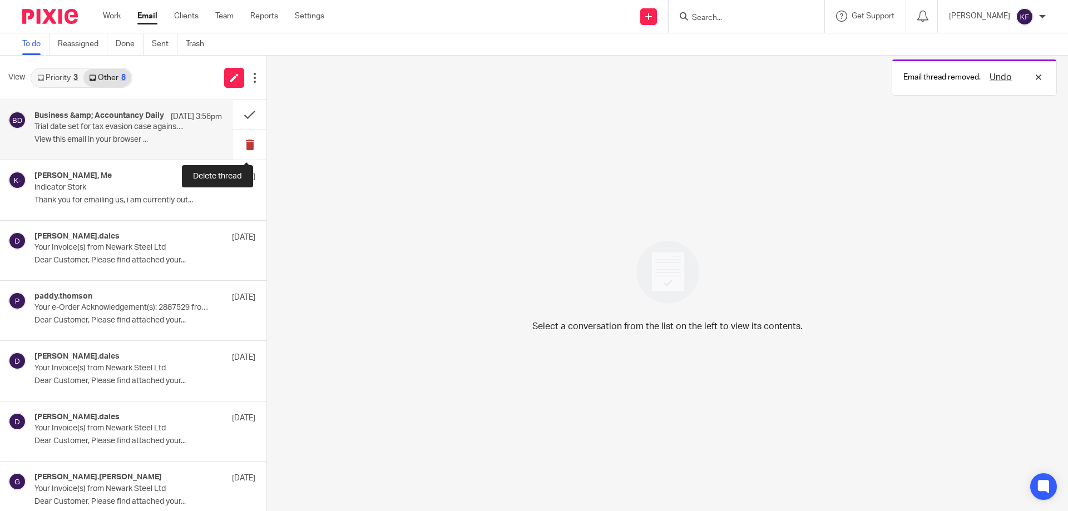
click at [246, 143] on button at bounding box center [249, 144] width 33 height 29
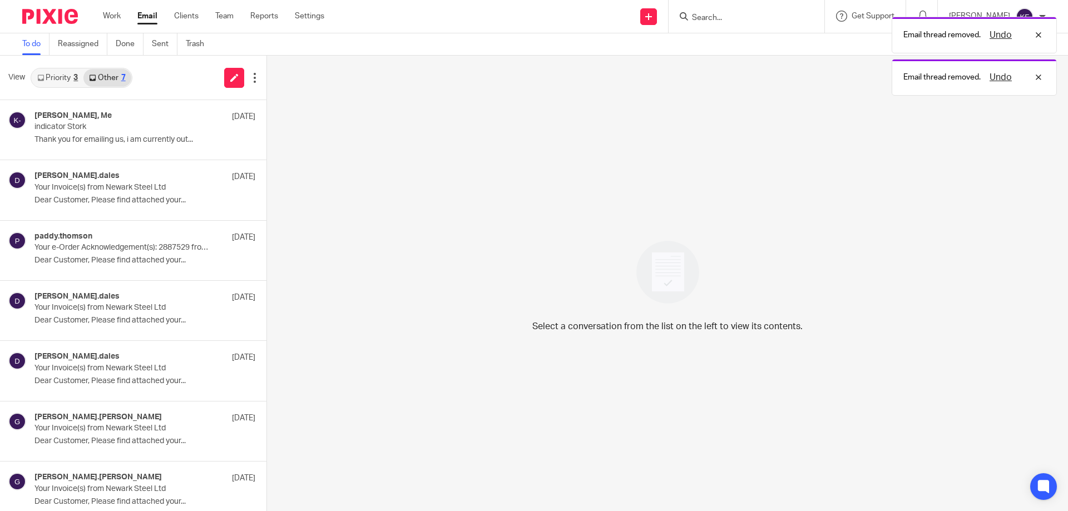
click at [39, 13] on img at bounding box center [50, 16] width 56 height 15
